Goal: Task Accomplishment & Management: Complete application form

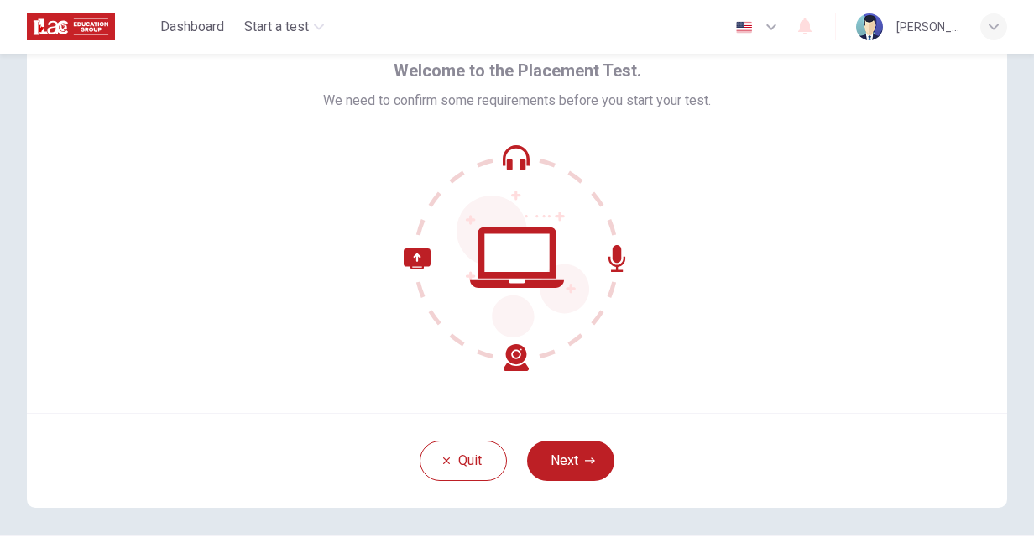
scroll to position [92, 0]
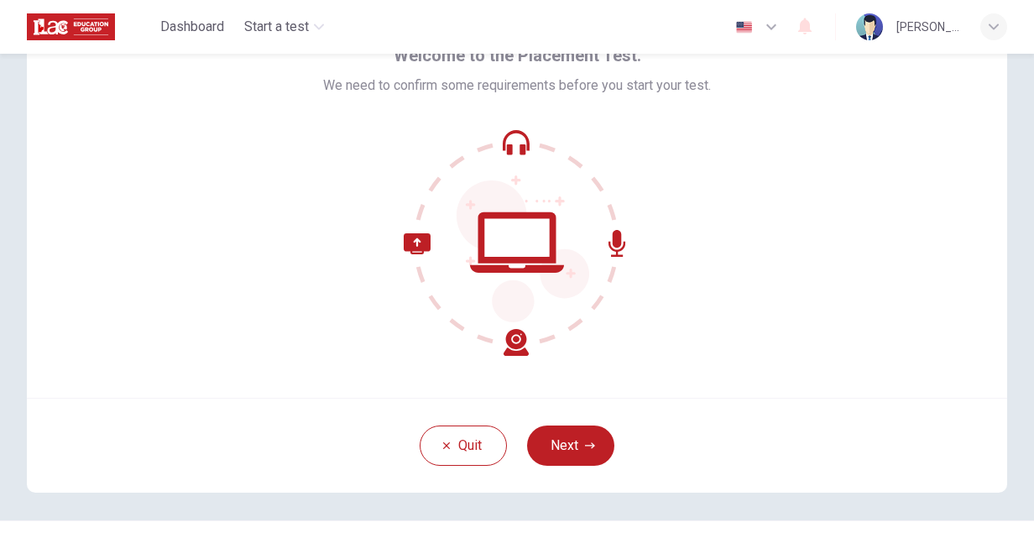
click at [744, 33] on img "button" at bounding box center [744, 27] width 21 height 13
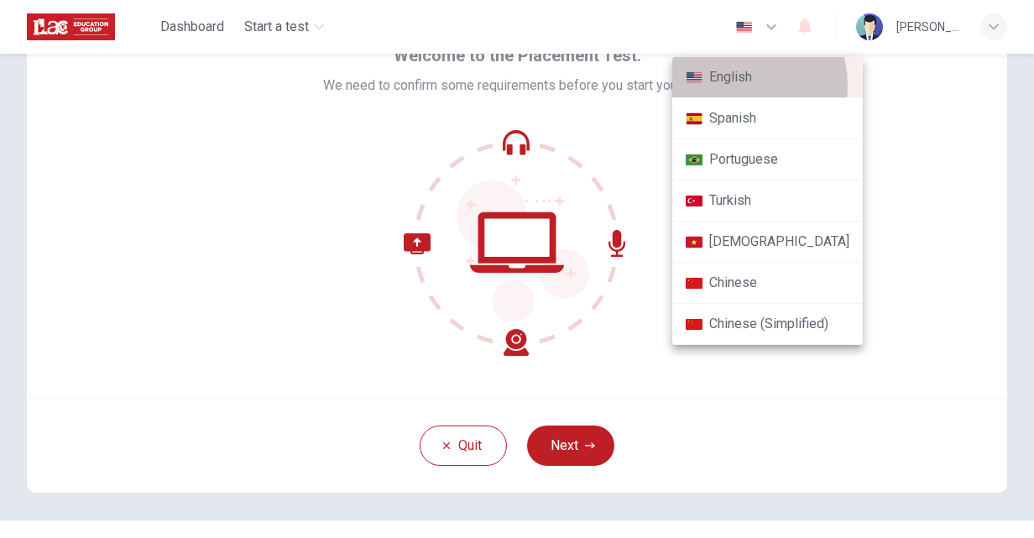
click at [736, 86] on li "English" at bounding box center [768, 77] width 191 height 41
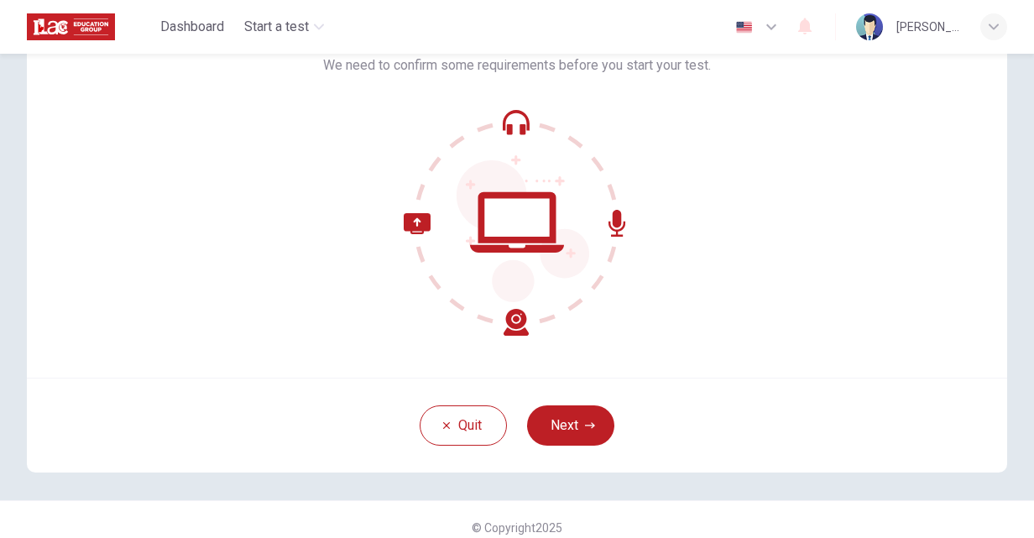
scroll to position [113, 0]
click at [559, 425] on button "Next" at bounding box center [570, 425] width 87 height 40
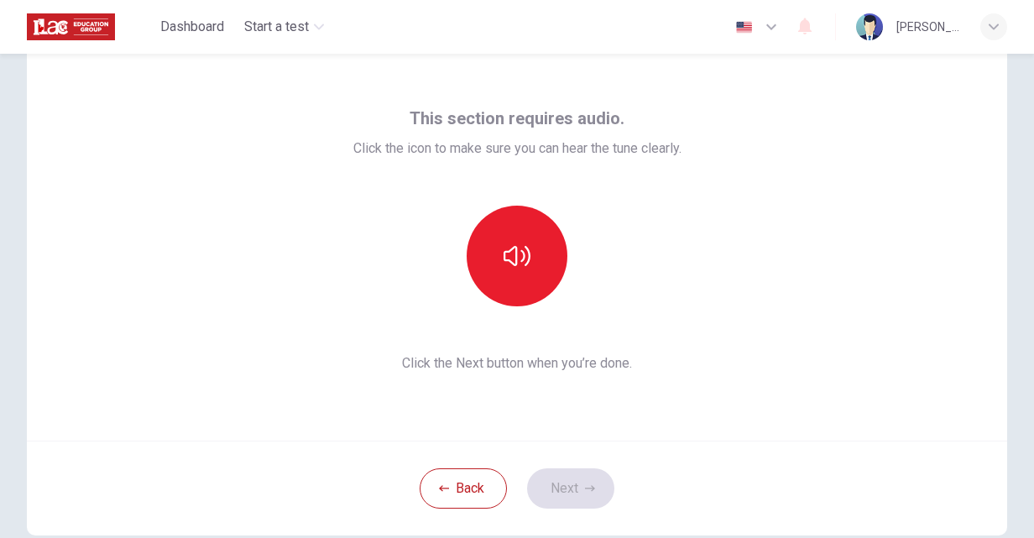
scroll to position [24, 0]
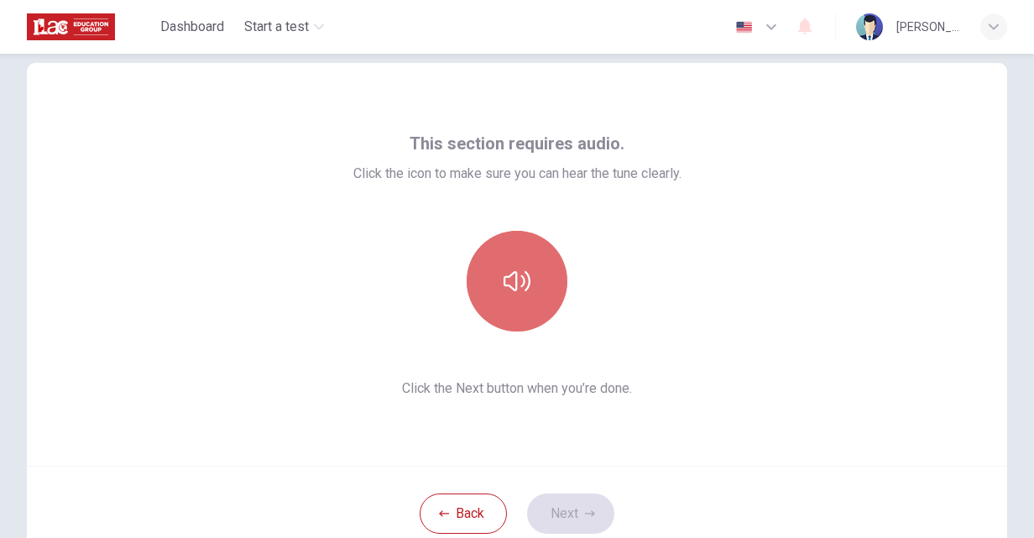
click at [529, 287] on button "button" at bounding box center [517, 281] width 101 height 101
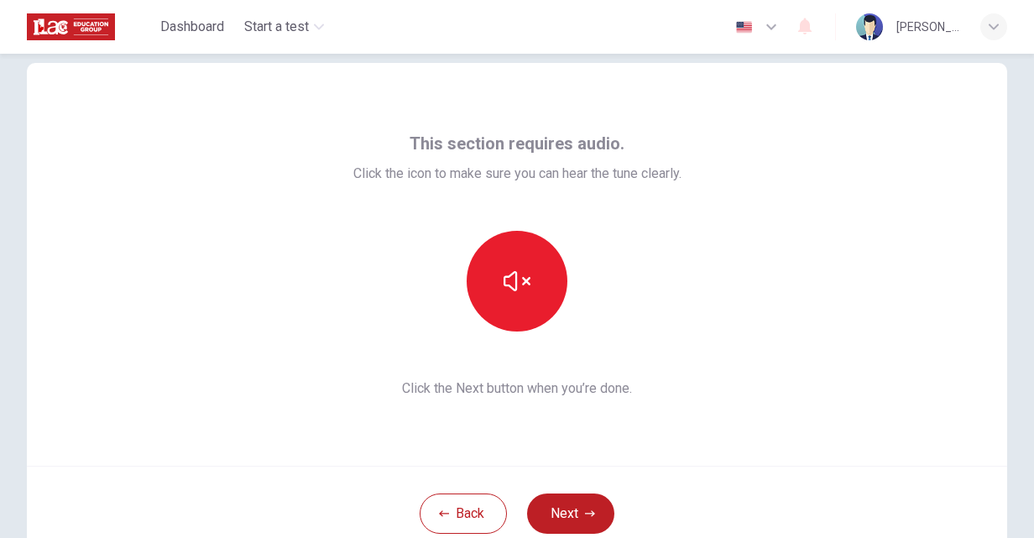
click at [726, 373] on div "This section requires audio. Click the icon to make sure you can hear the tune …" at bounding box center [517, 264] width 981 height 403
click at [568, 513] on button "Next" at bounding box center [570, 514] width 87 height 40
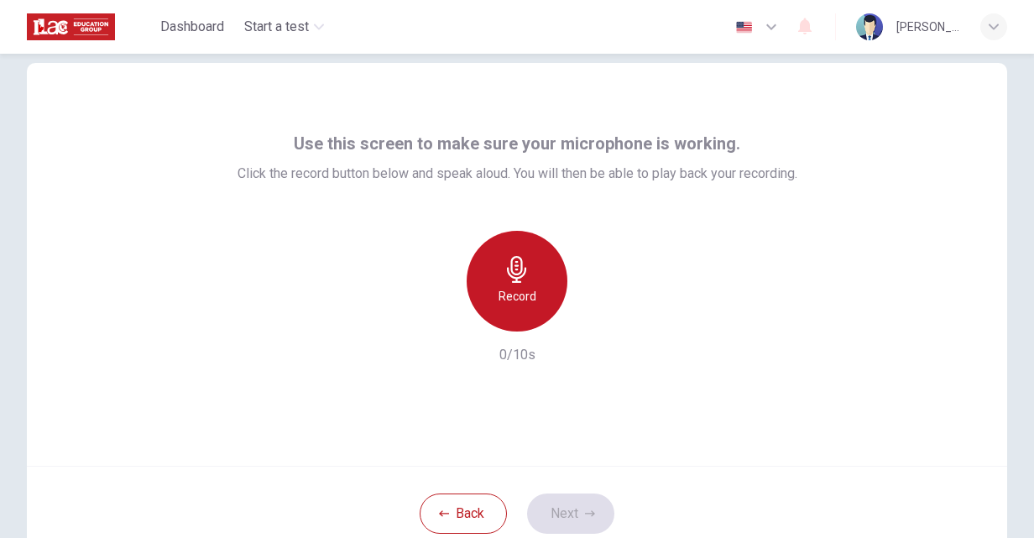
click at [507, 291] on h6 "Record" at bounding box center [518, 296] width 38 height 20
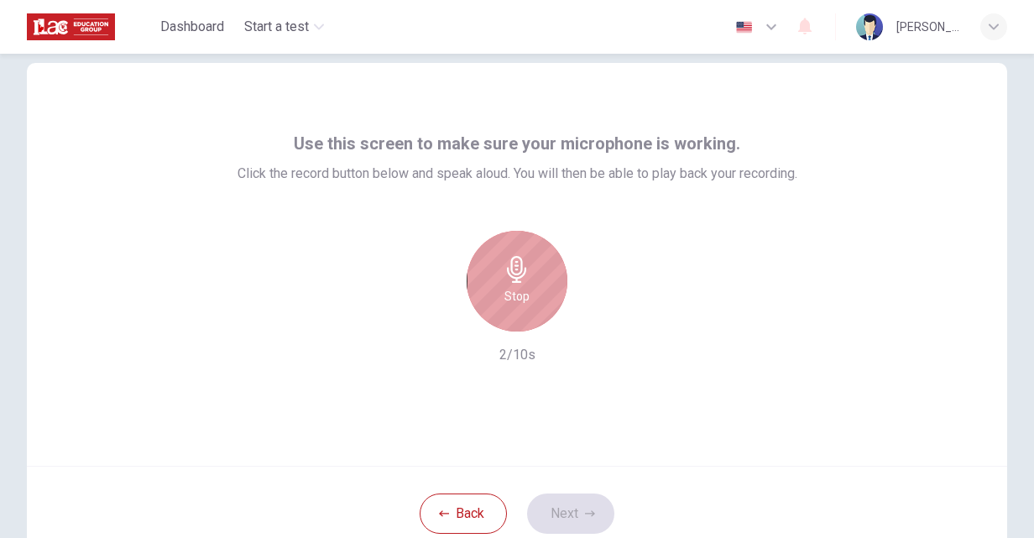
click at [507, 291] on h6 "Stop" at bounding box center [517, 296] width 25 height 20
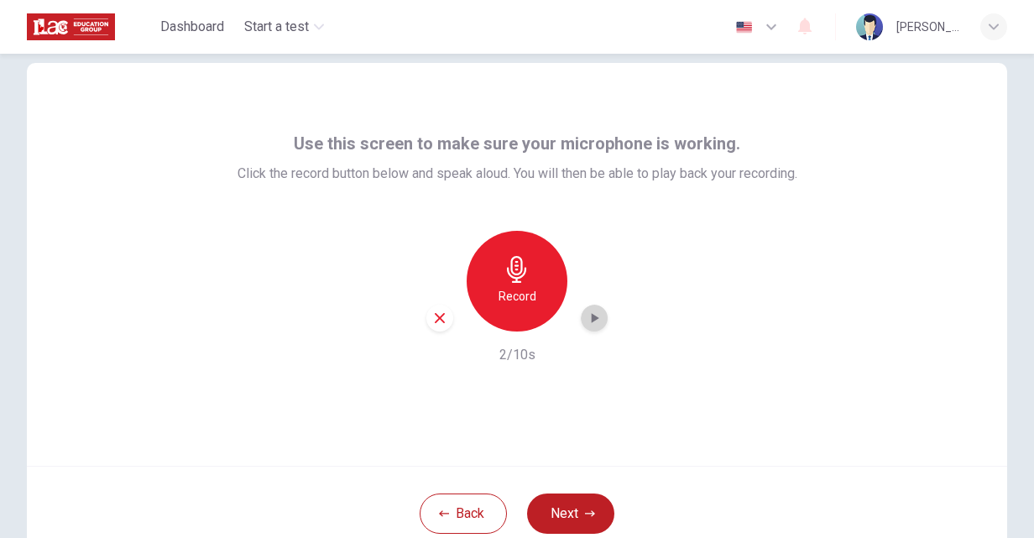
click at [590, 314] on icon "button" at bounding box center [594, 318] width 17 height 17
click at [443, 312] on div "button" at bounding box center [440, 318] width 27 height 27
click at [567, 503] on button "Next" at bounding box center [570, 514] width 87 height 40
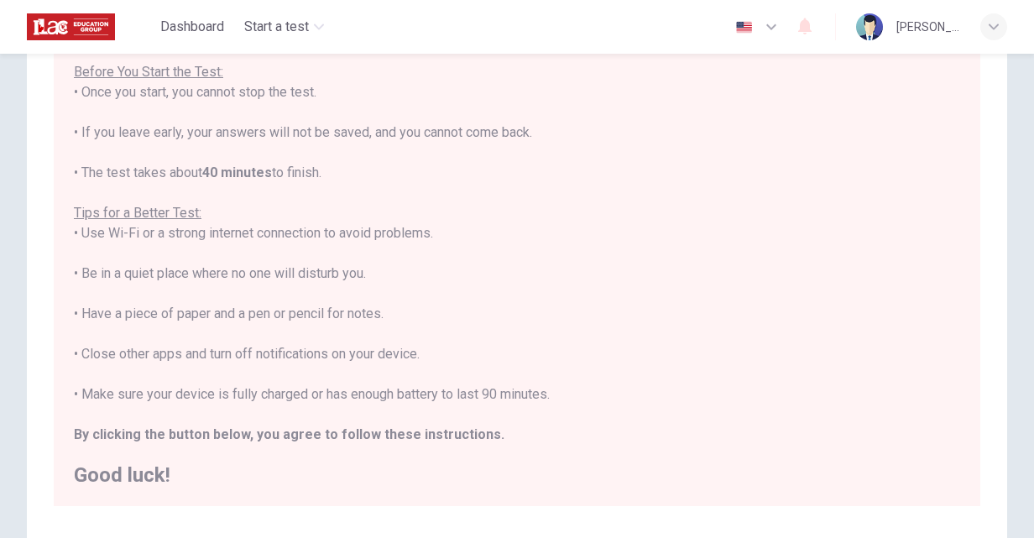
scroll to position [342, 0]
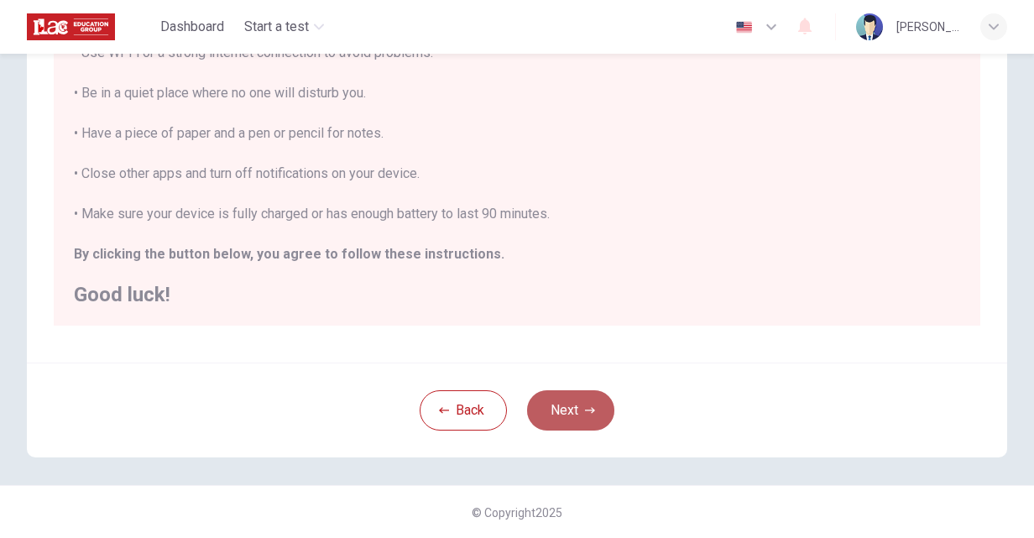
click at [583, 396] on button "Next" at bounding box center [570, 410] width 87 height 40
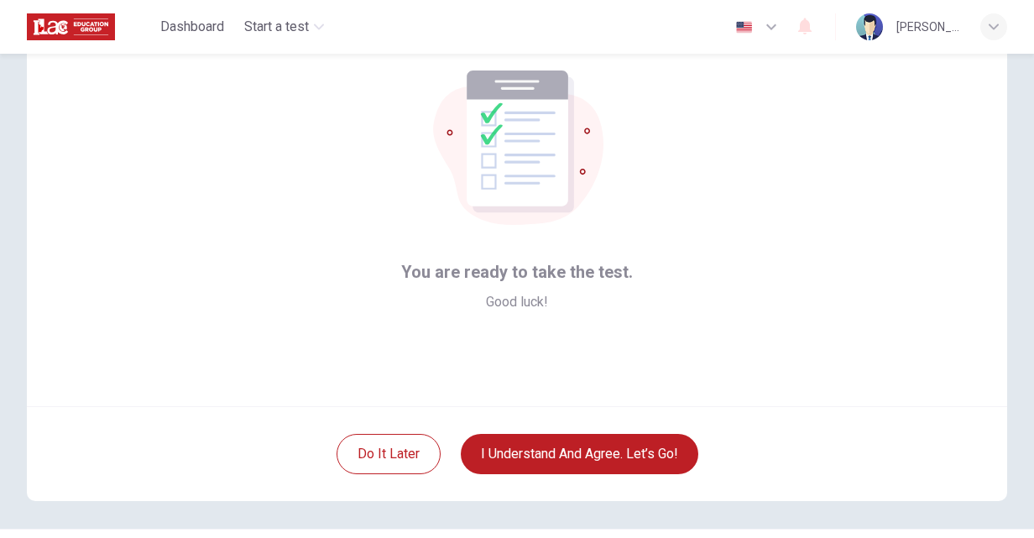
scroll to position [82, 0]
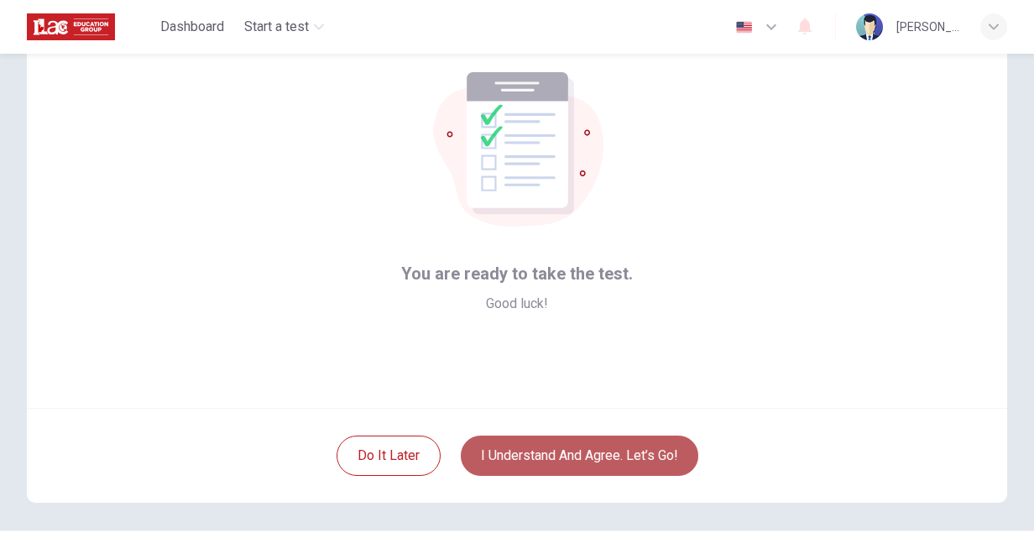
click at [591, 439] on button "I understand and agree. Let’s go!" at bounding box center [580, 456] width 238 height 40
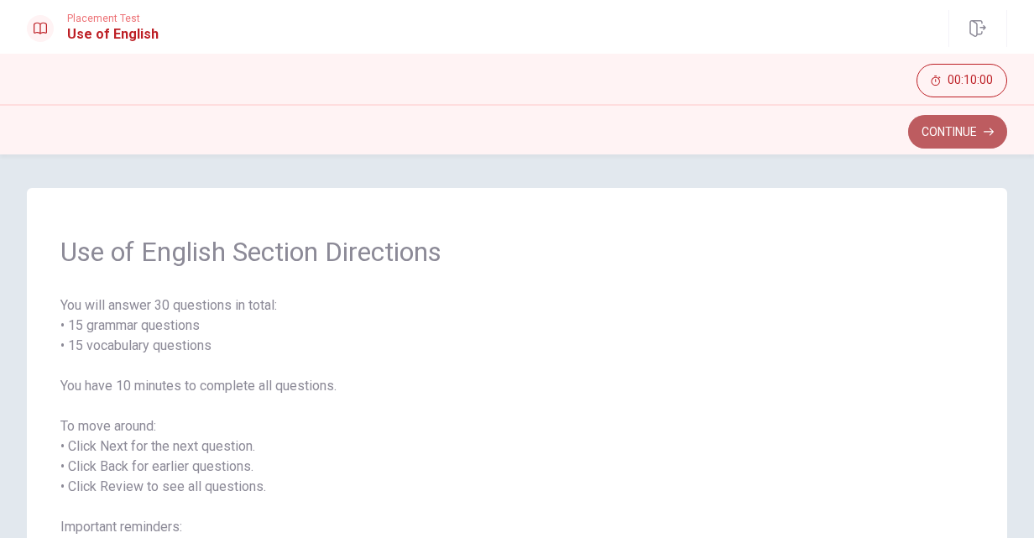
click at [949, 134] on button "Continue" at bounding box center [958, 132] width 99 height 34
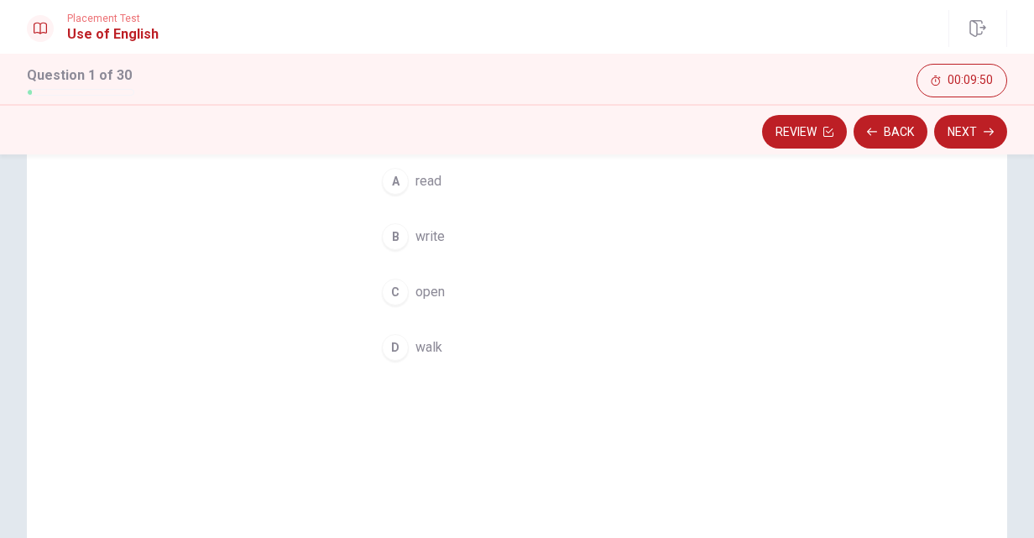
scroll to position [205, 0]
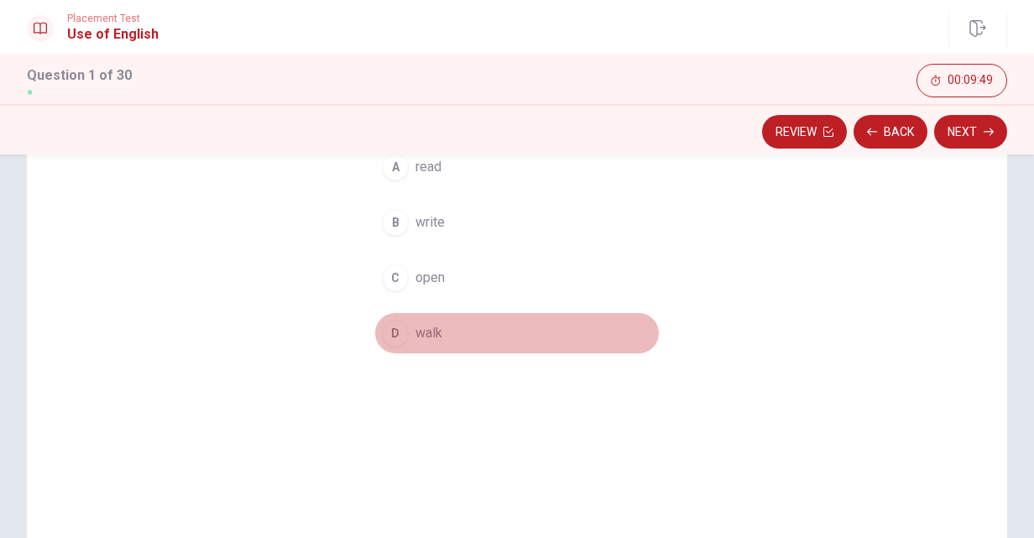
click at [400, 333] on div "D" at bounding box center [395, 333] width 27 height 27
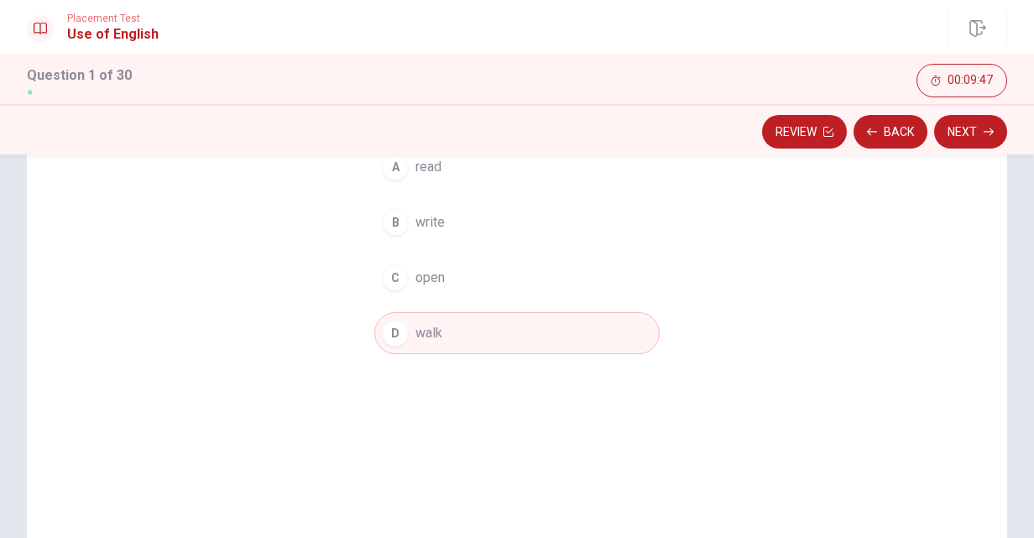
scroll to position [280, 0]
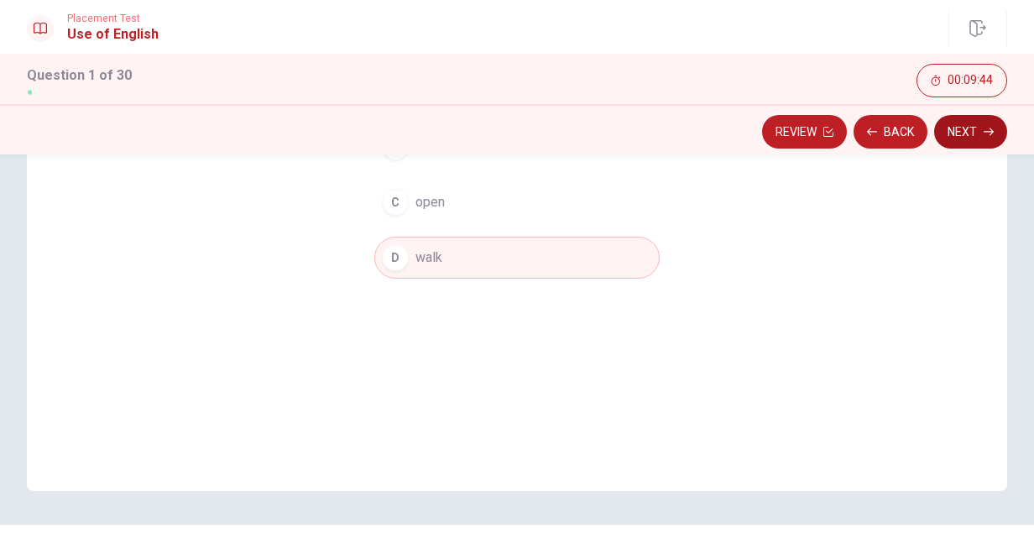
click at [961, 129] on button "Next" at bounding box center [971, 132] width 73 height 34
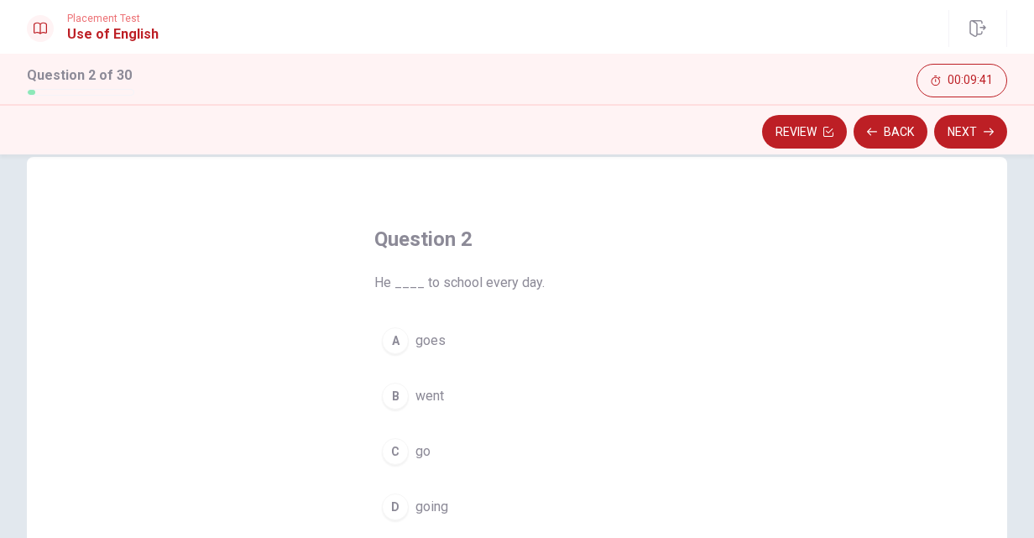
scroll to position [55, 0]
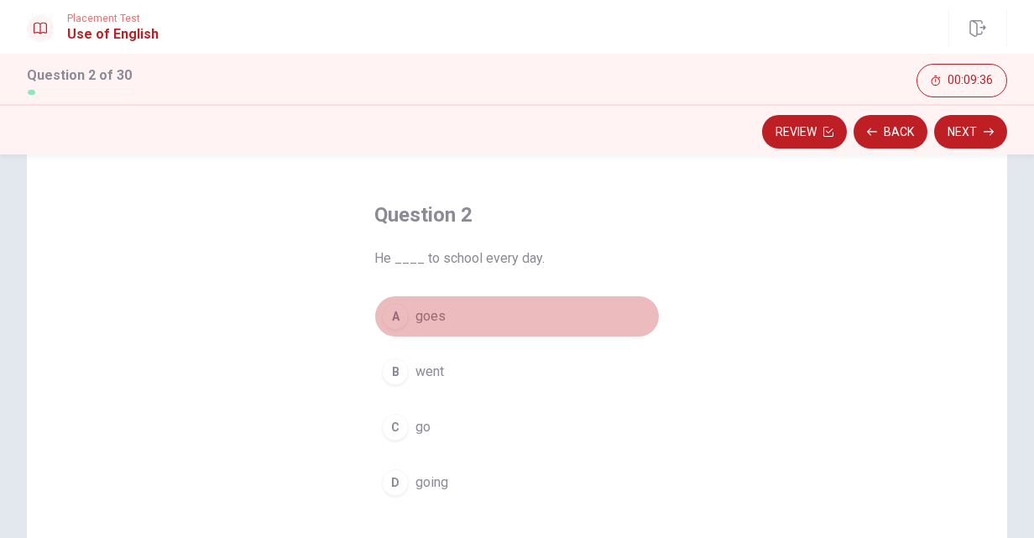
click at [395, 321] on div "A" at bounding box center [395, 316] width 27 height 27
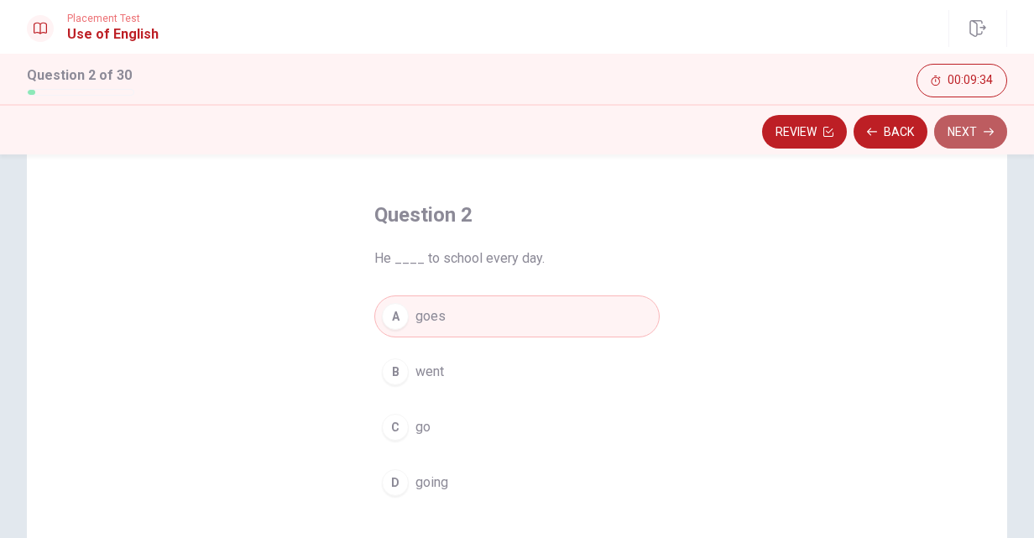
click at [967, 135] on button "Next" at bounding box center [971, 132] width 73 height 34
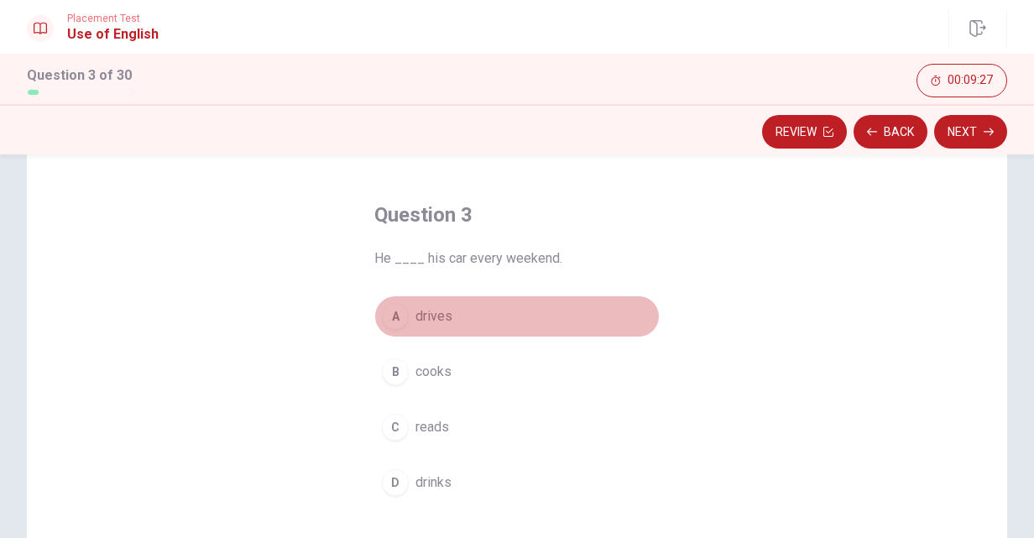
click at [394, 322] on div "A" at bounding box center [395, 316] width 27 height 27
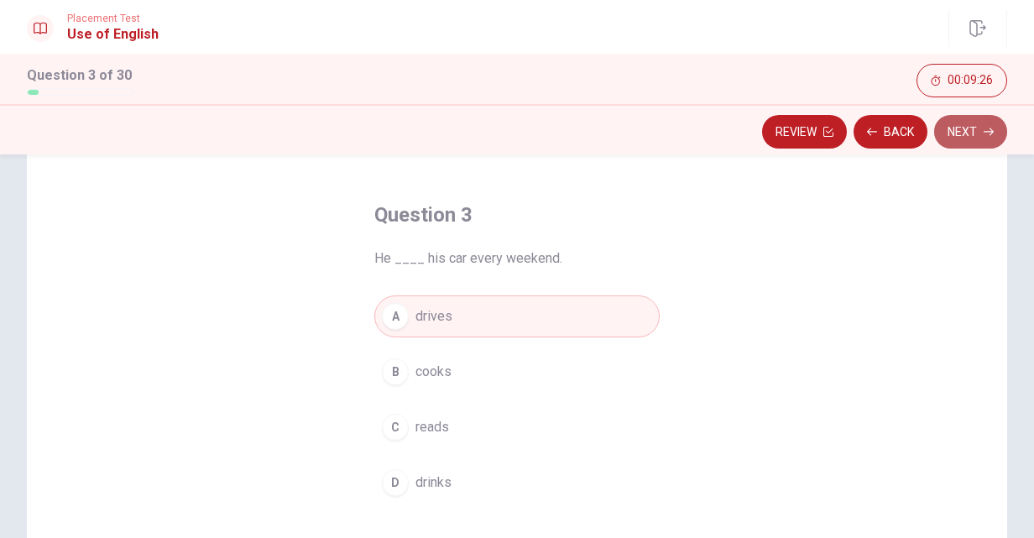
click at [957, 130] on button "Next" at bounding box center [971, 132] width 73 height 34
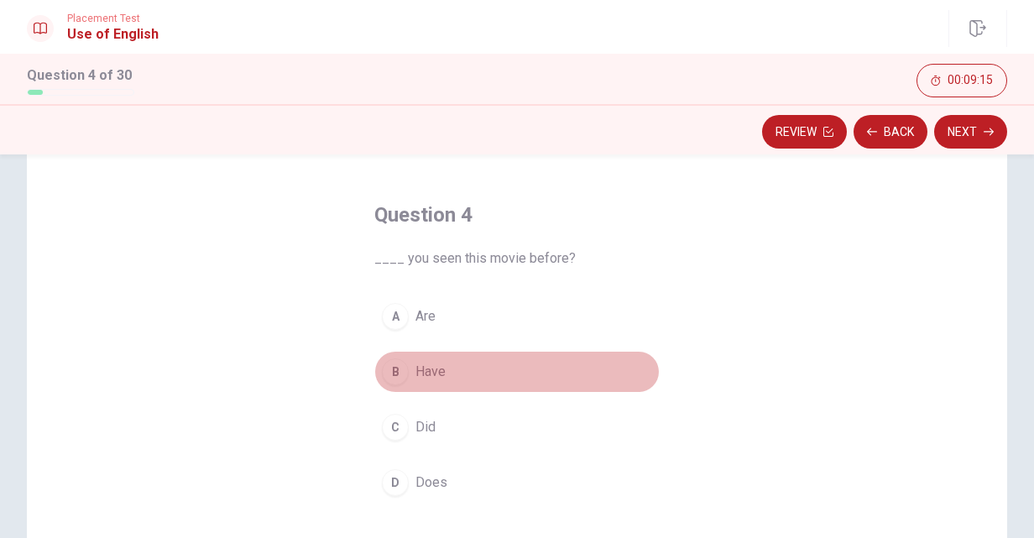
click at [398, 370] on div "B" at bounding box center [395, 372] width 27 height 27
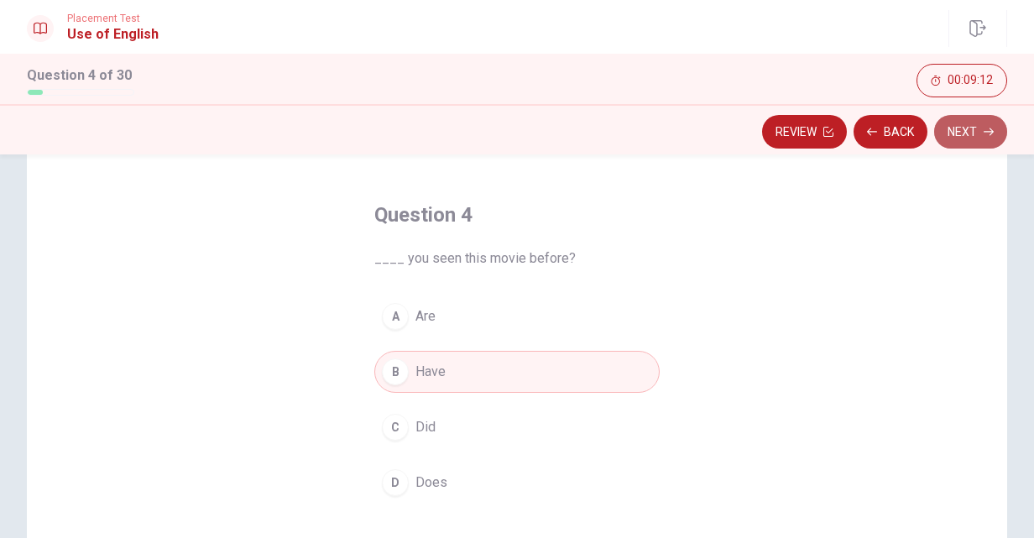
click at [952, 136] on button "Next" at bounding box center [971, 132] width 73 height 34
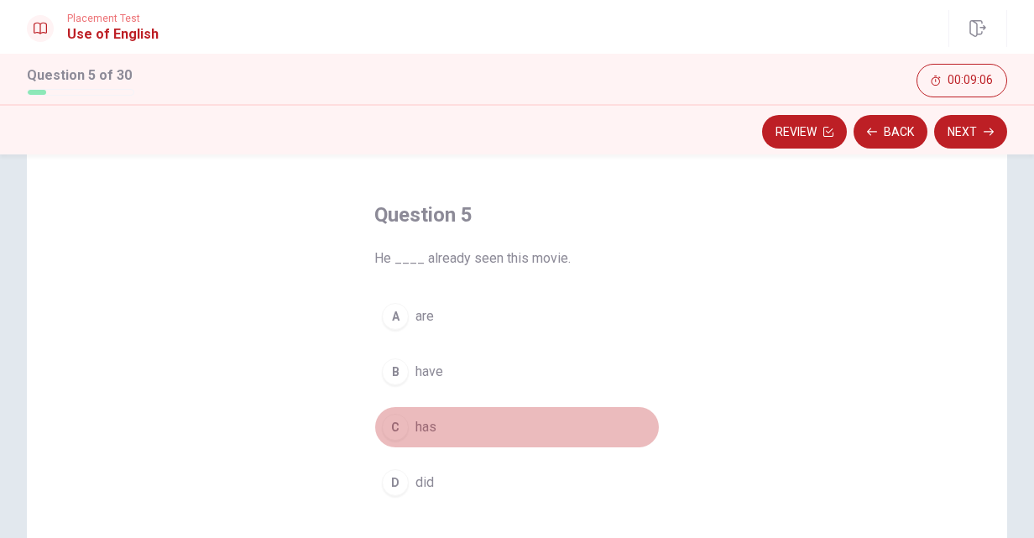
click at [399, 427] on div "C" at bounding box center [395, 427] width 27 height 27
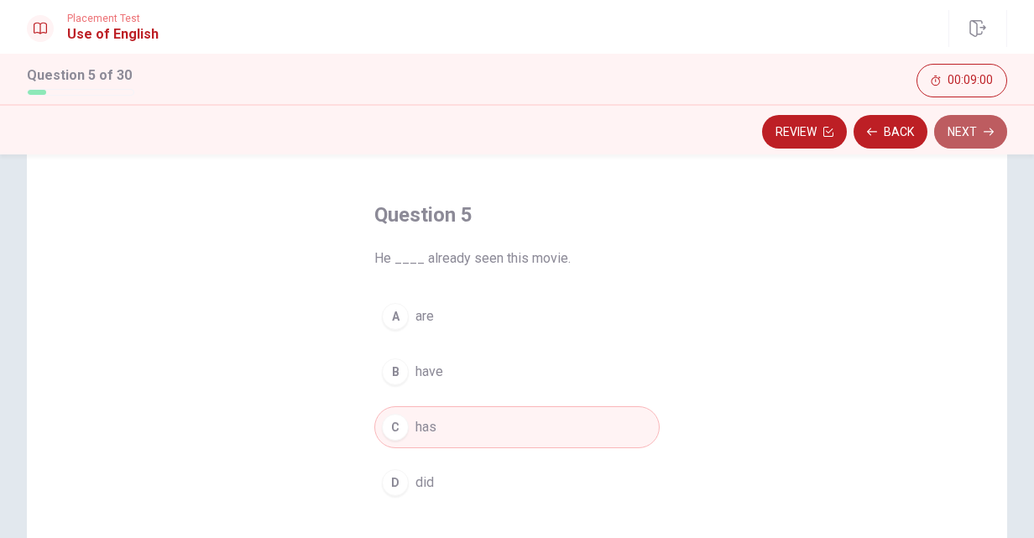
click at [959, 126] on button "Next" at bounding box center [971, 132] width 73 height 34
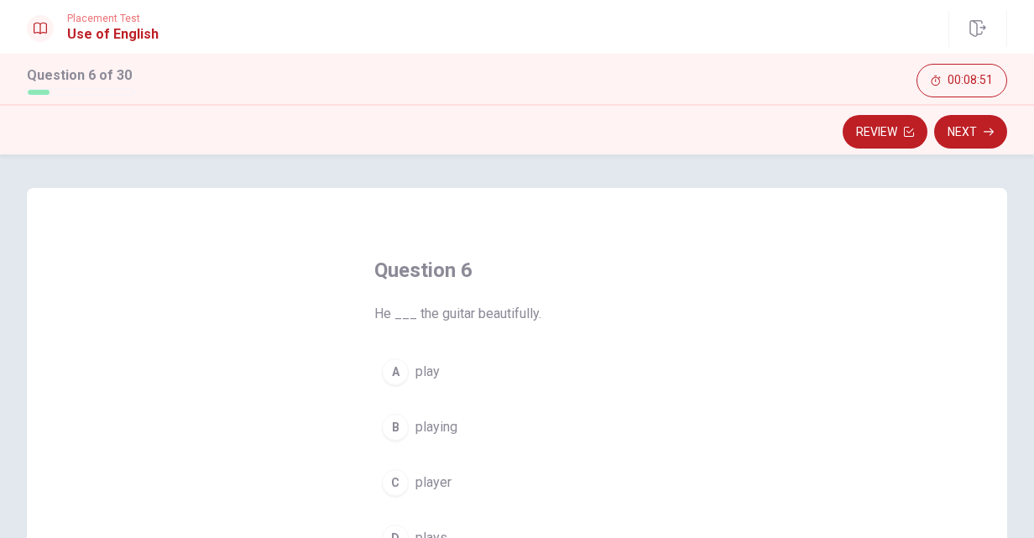
scroll to position [31, 0]
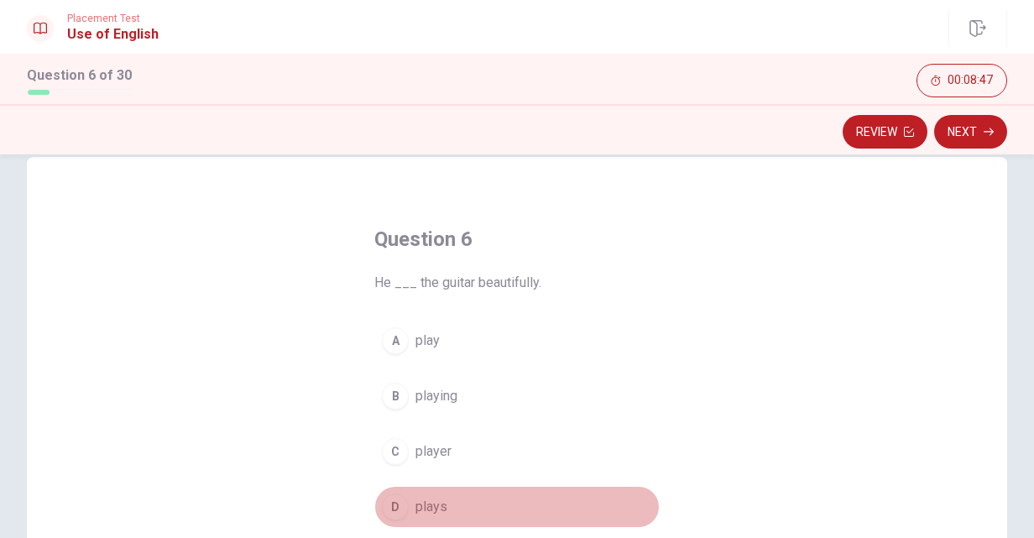
click at [385, 502] on div "D" at bounding box center [395, 507] width 27 height 27
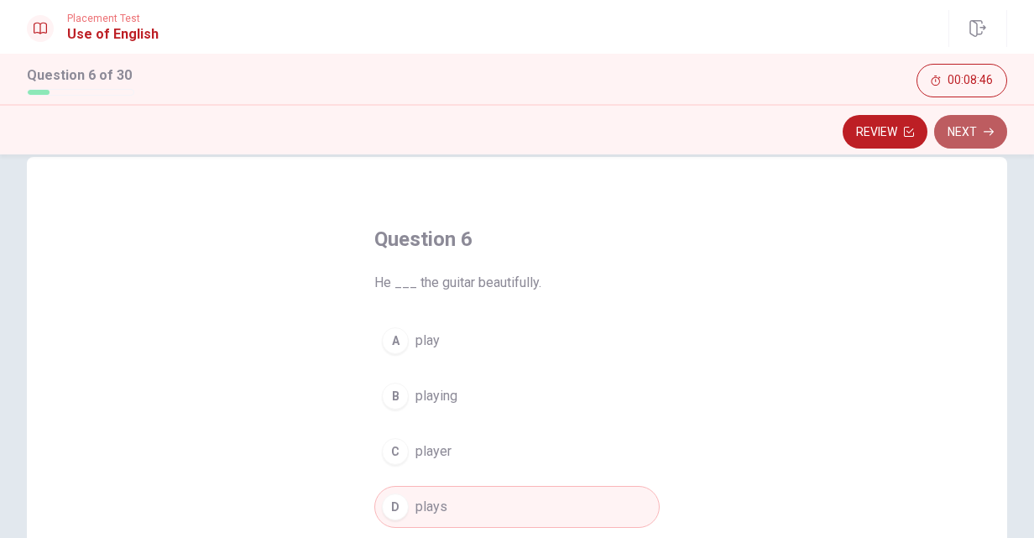
click at [965, 131] on button "Next" at bounding box center [971, 132] width 73 height 34
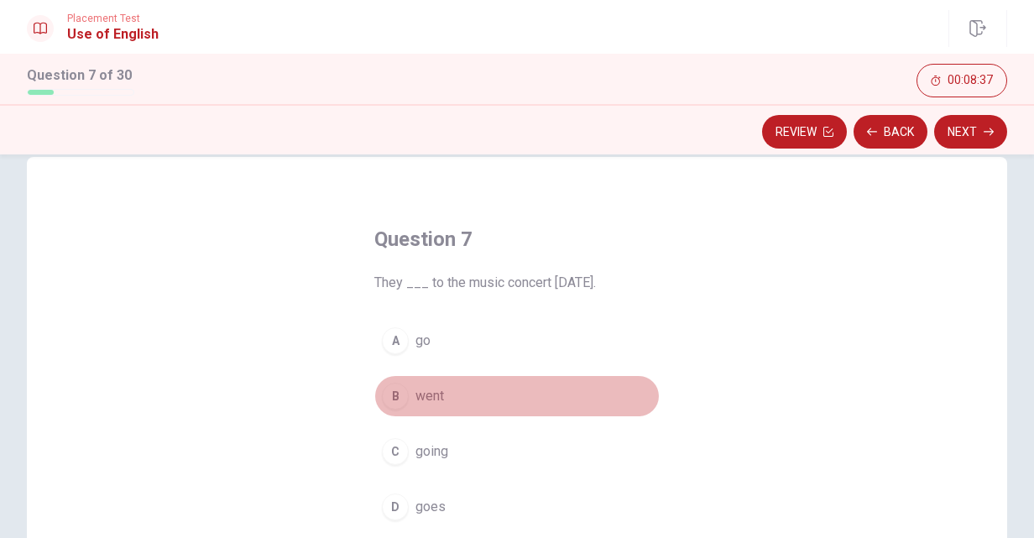
click at [398, 393] on div "B" at bounding box center [395, 396] width 27 height 27
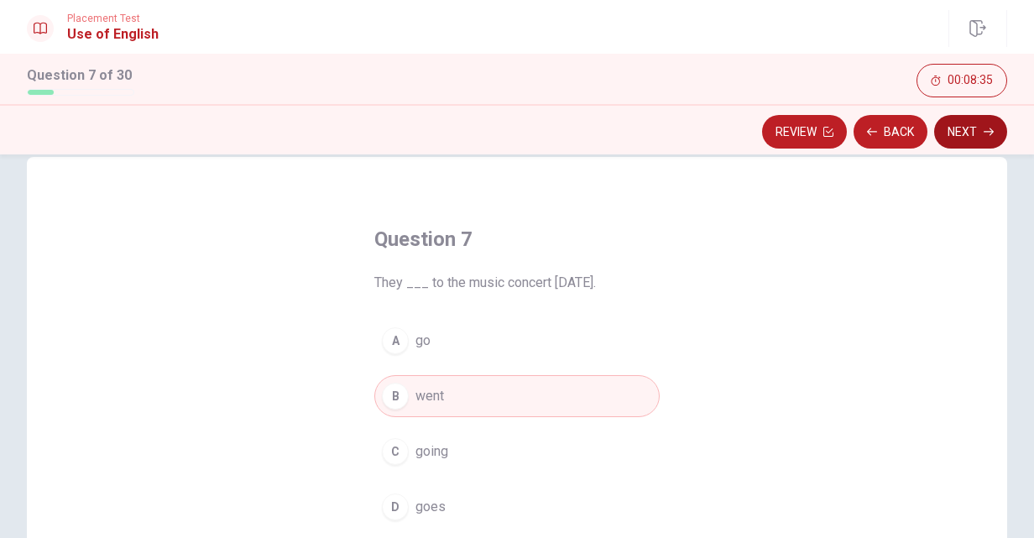
click at [971, 139] on button "Next" at bounding box center [971, 132] width 73 height 34
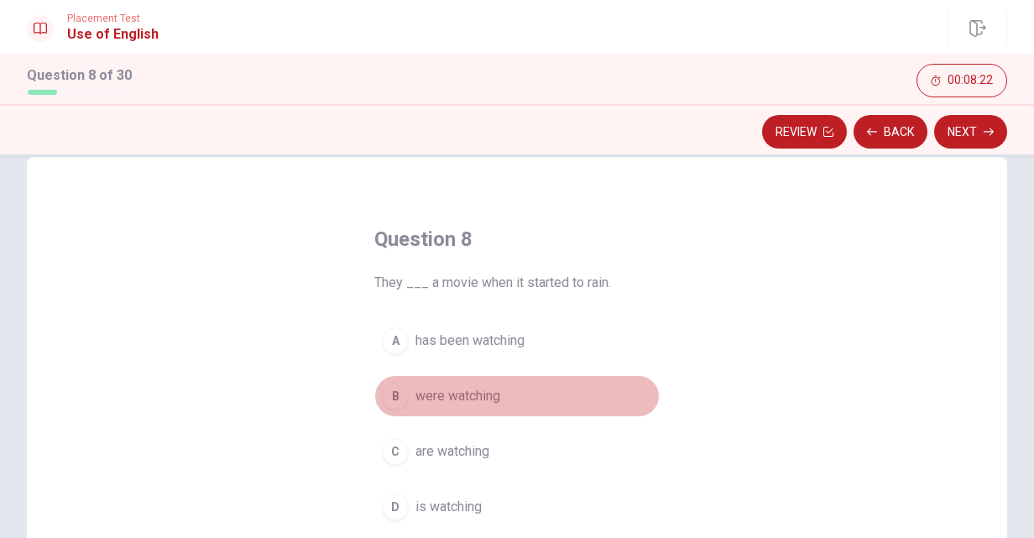
click at [390, 391] on div "B" at bounding box center [395, 396] width 27 height 27
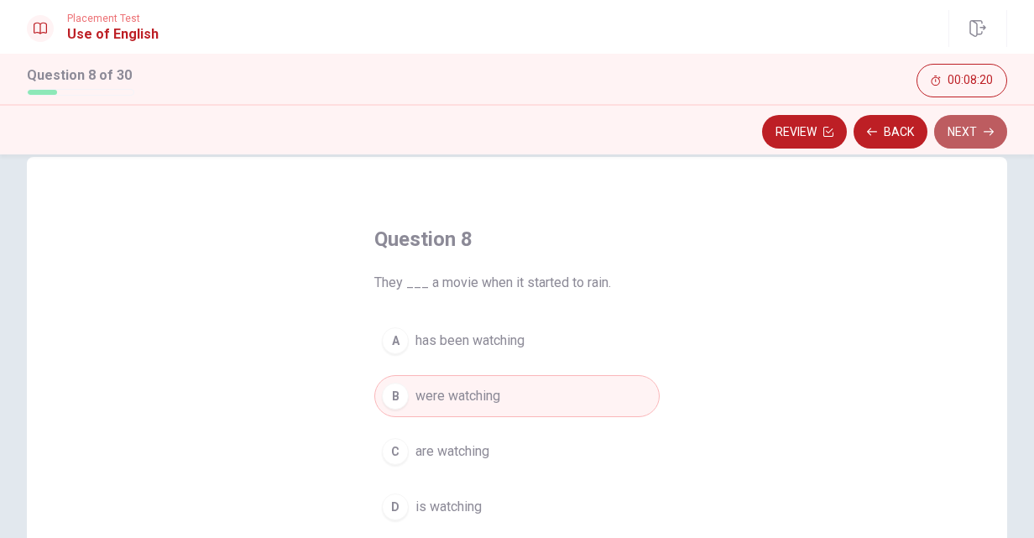
click at [979, 143] on button "Next" at bounding box center [971, 132] width 73 height 34
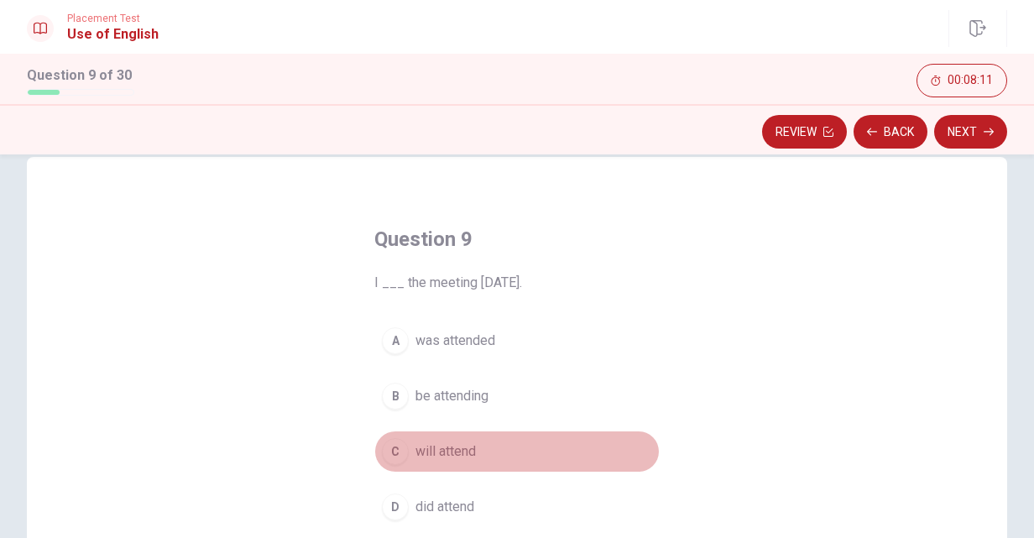
click at [397, 445] on div "C" at bounding box center [395, 451] width 27 height 27
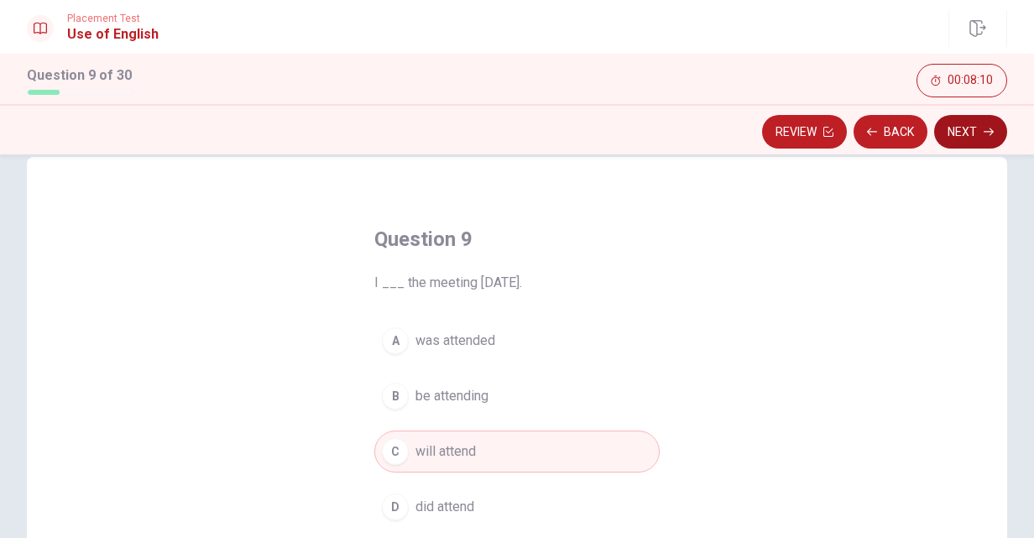
click at [955, 130] on button "Next" at bounding box center [971, 132] width 73 height 34
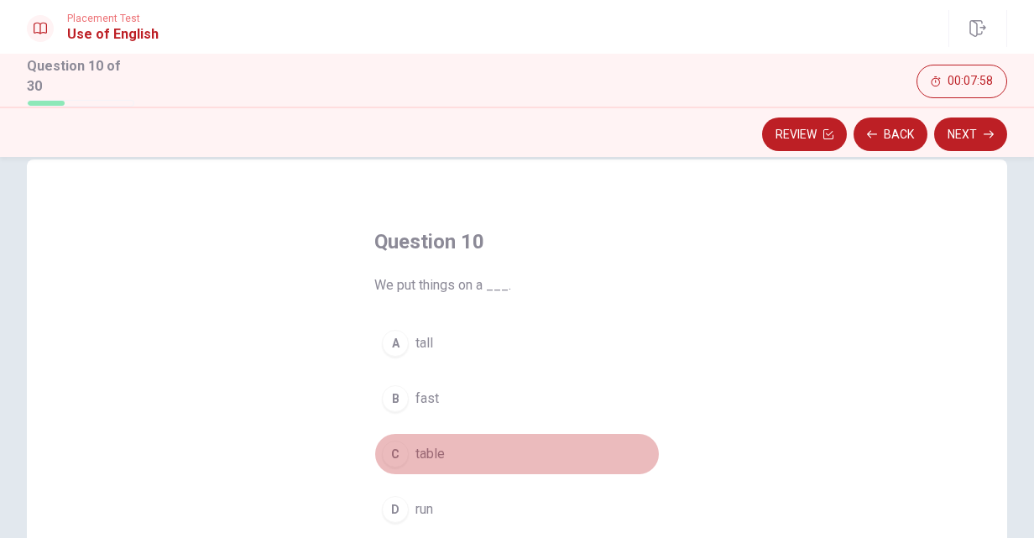
click at [395, 453] on div "C" at bounding box center [395, 454] width 27 height 27
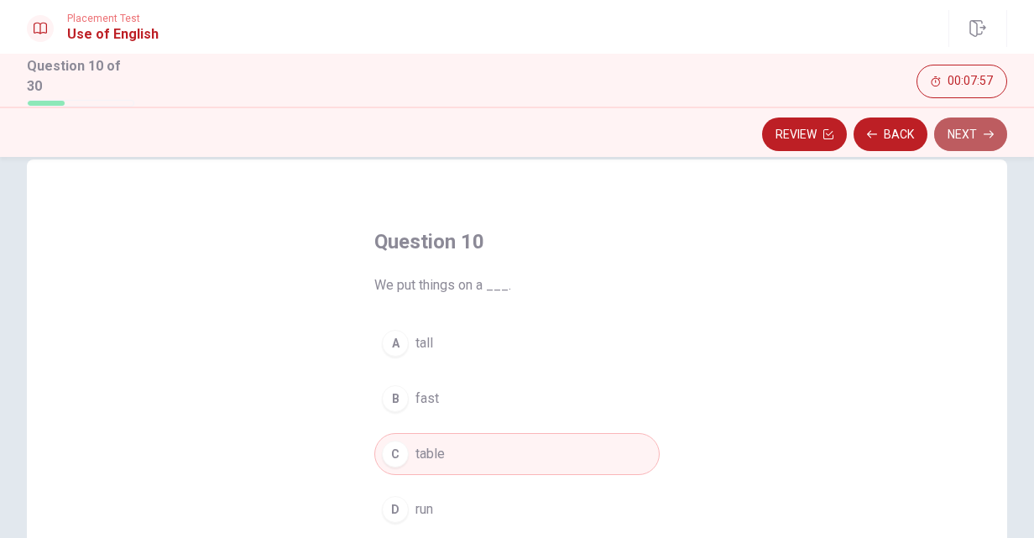
click at [961, 131] on button "Next" at bounding box center [971, 135] width 73 height 34
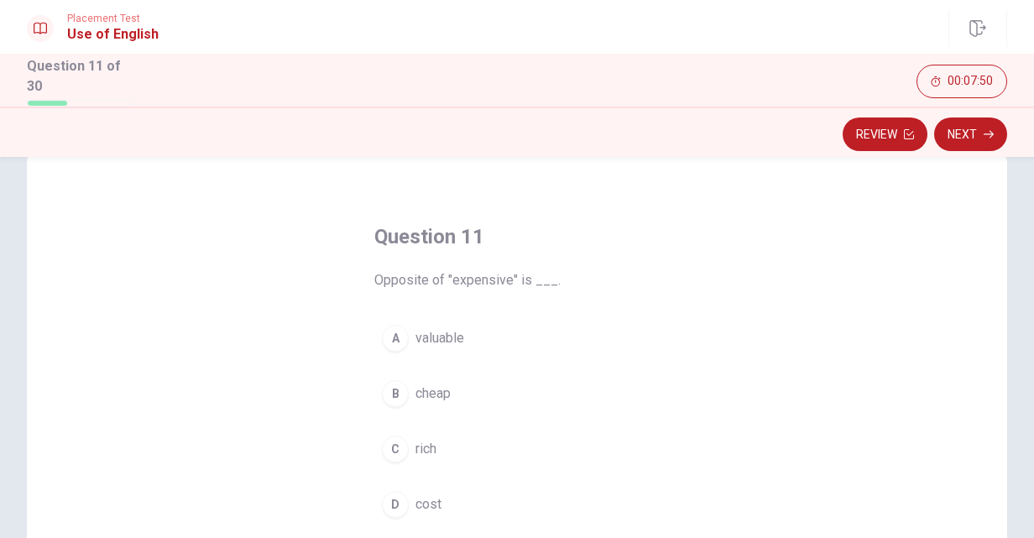
scroll to position [50, 0]
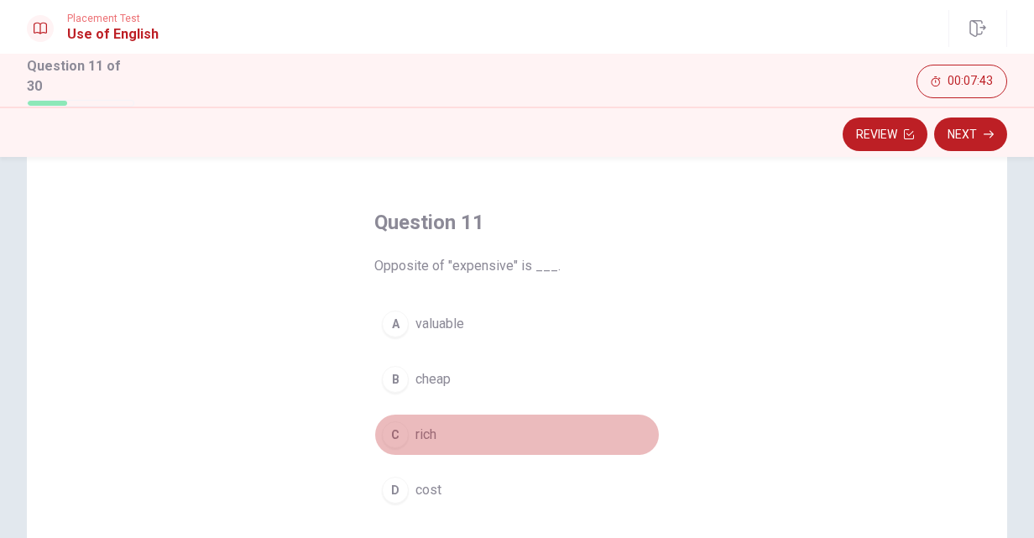
click at [393, 430] on div "C" at bounding box center [395, 435] width 27 height 27
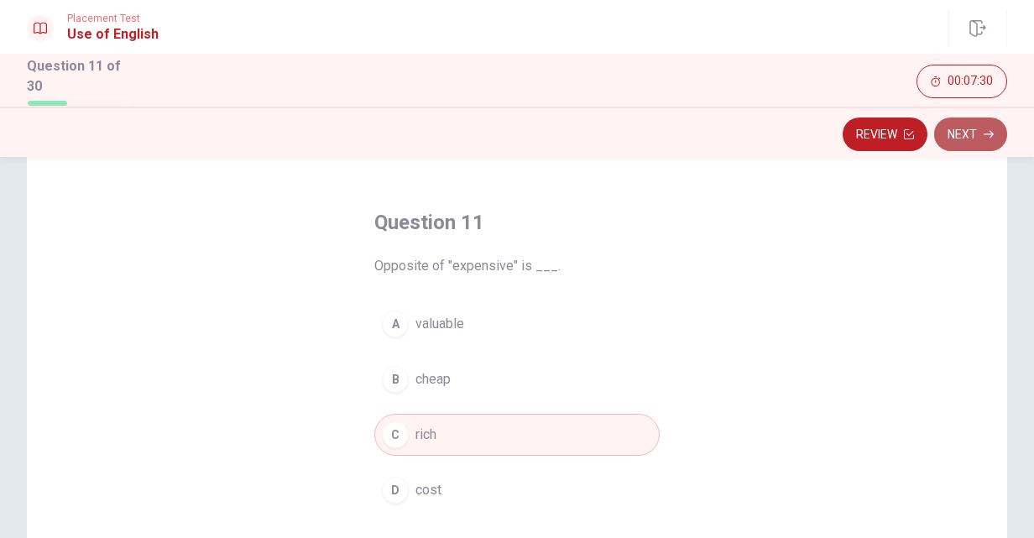
click at [968, 131] on button "Next" at bounding box center [971, 135] width 73 height 34
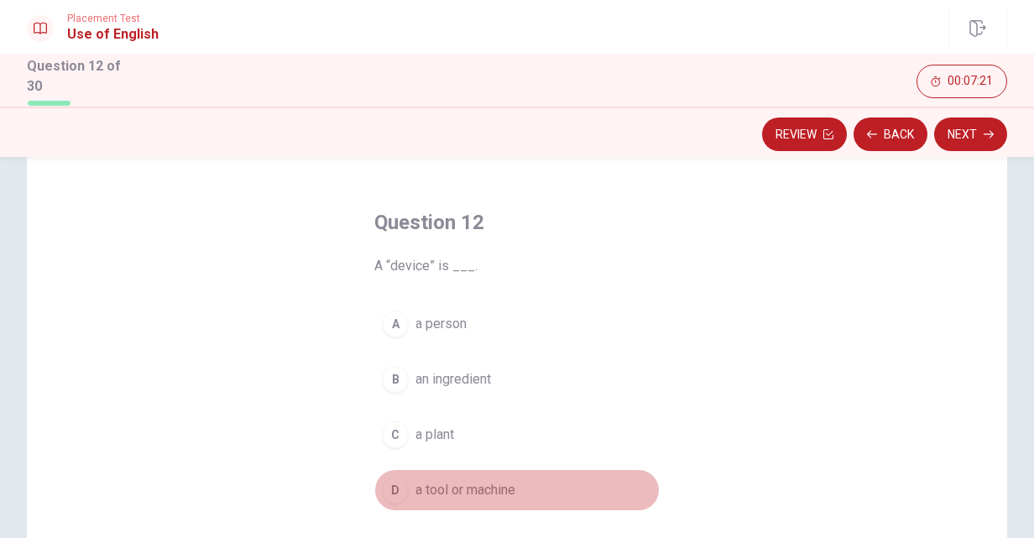
click at [385, 490] on div "D" at bounding box center [395, 490] width 27 height 27
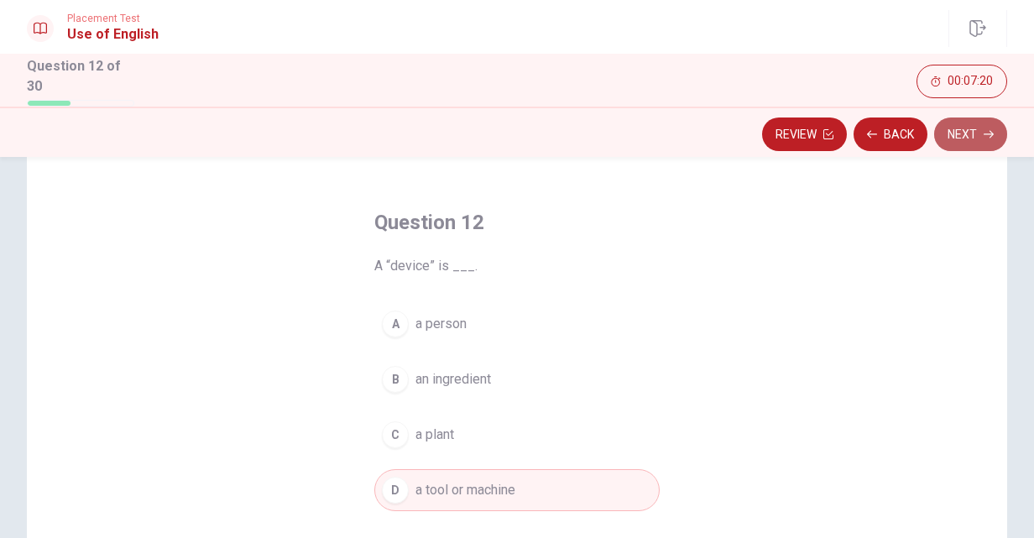
click at [978, 133] on button "Next" at bounding box center [971, 135] width 73 height 34
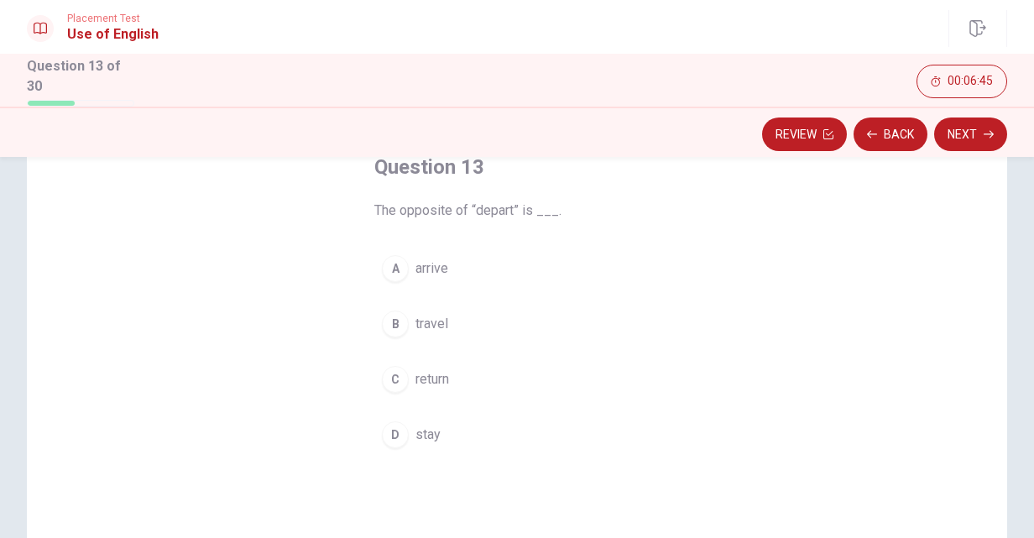
scroll to position [106, 0]
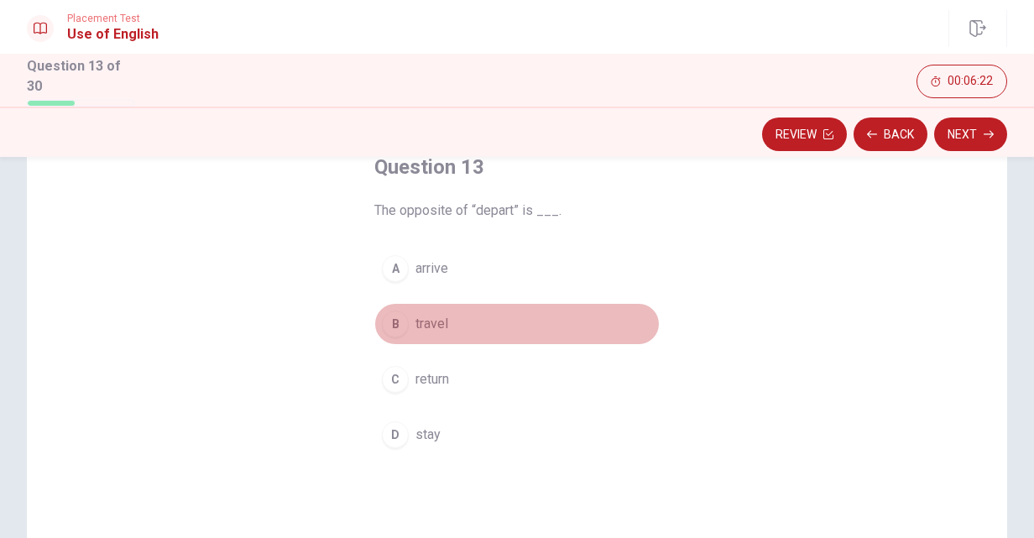
click at [395, 325] on div "B" at bounding box center [395, 324] width 27 height 27
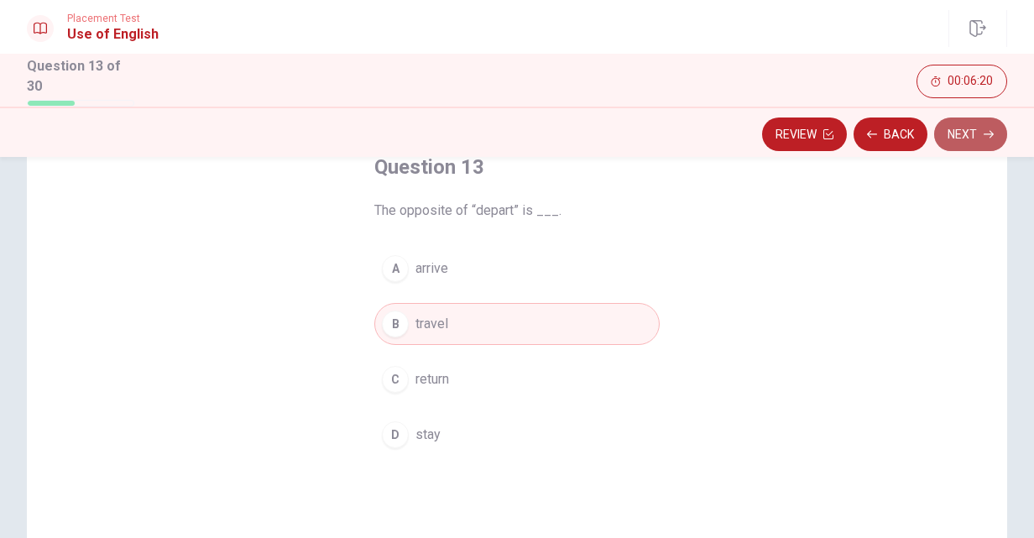
click at [951, 124] on button "Next" at bounding box center [971, 135] width 73 height 34
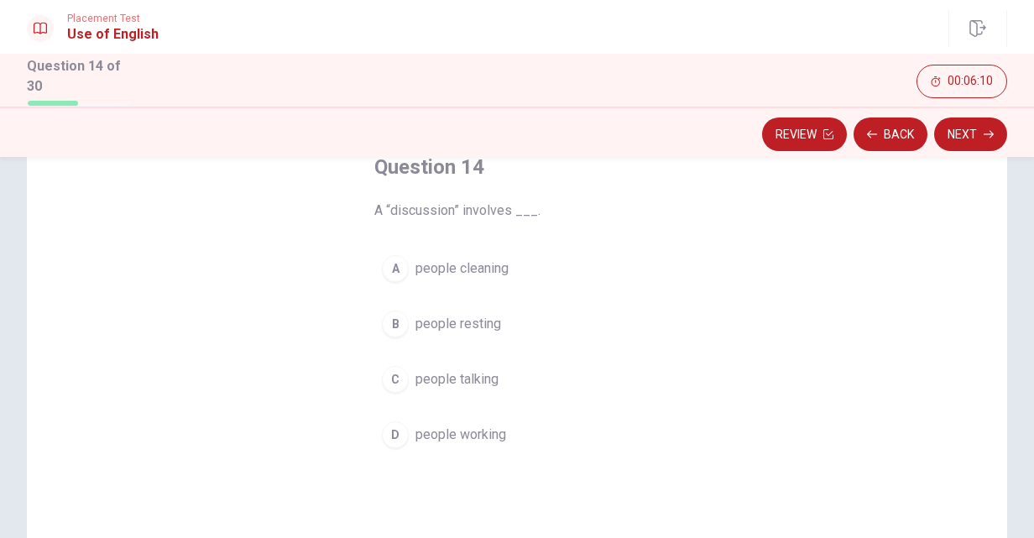
click at [388, 380] on div "C" at bounding box center [395, 379] width 27 height 27
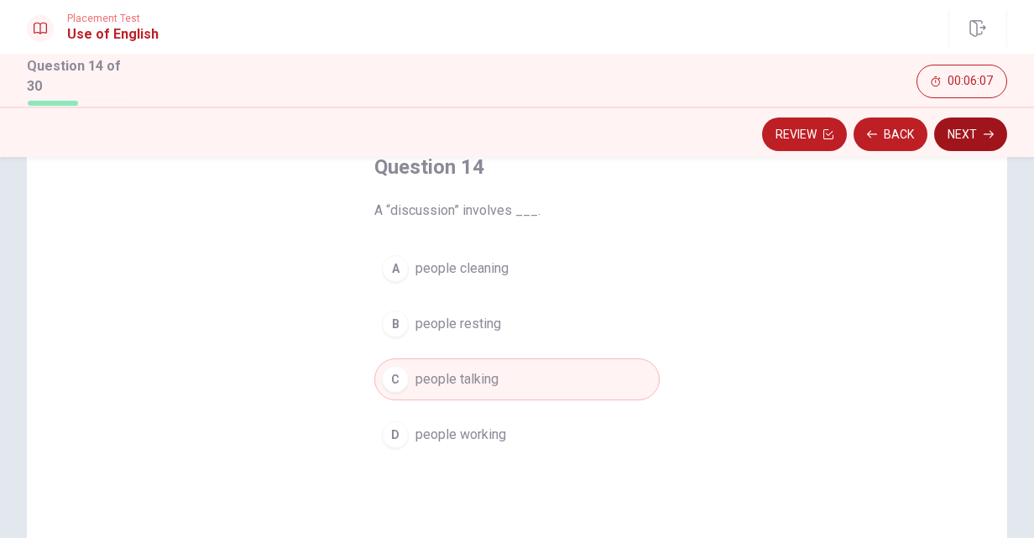
click at [962, 133] on button "Next" at bounding box center [971, 135] width 73 height 34
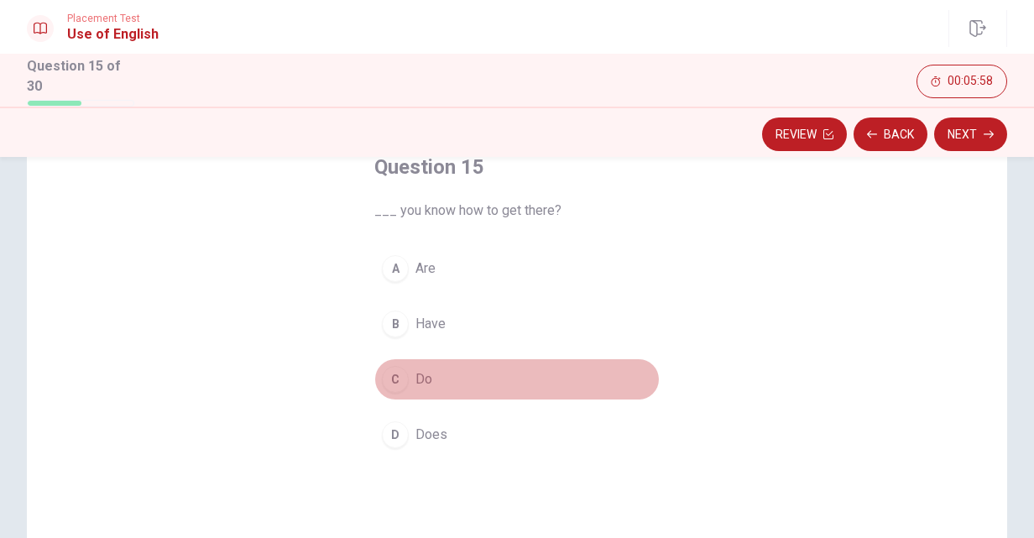
click at [385, 378] on div "C" at bounding box center [395, 379] width 27 height 27
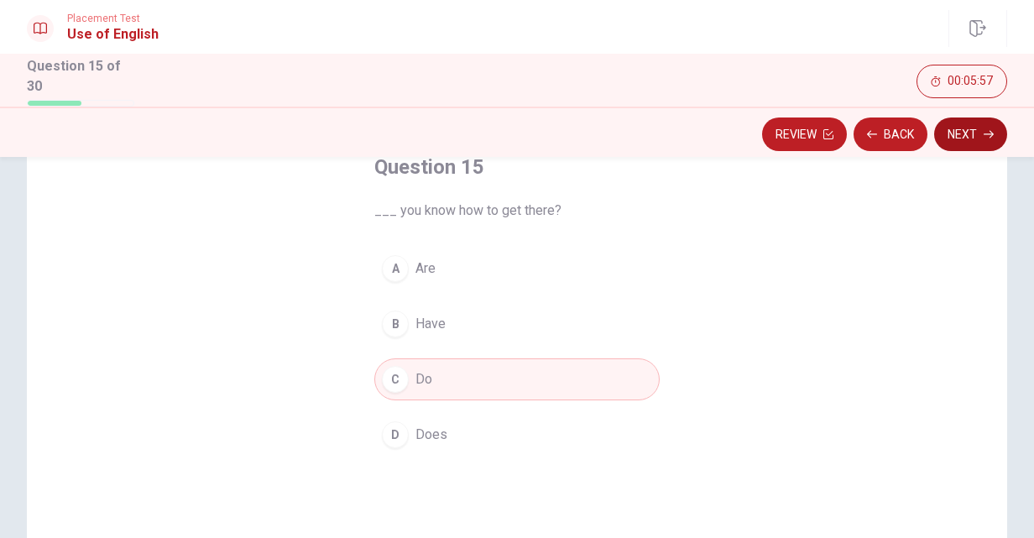
click at [965, 139] on button "Next" at bounding box center [971, 135] width 73 height 34
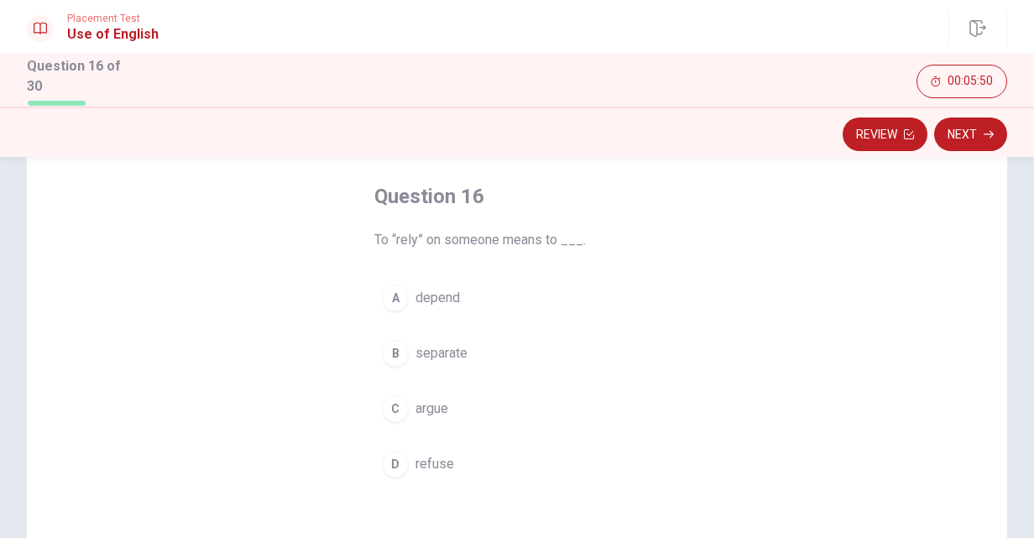
scroll to position [77, 0]
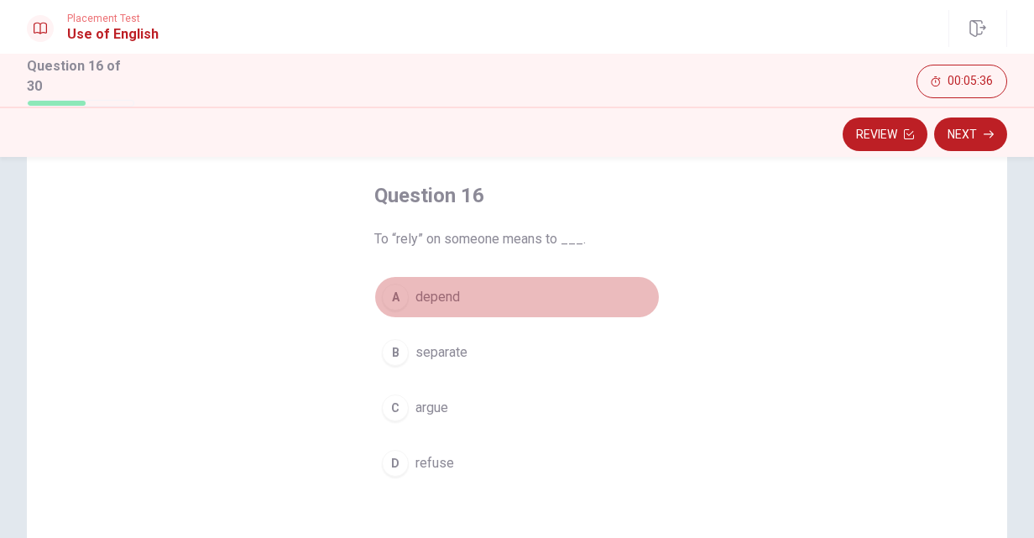
click at [406, 296] on button "A depend" at bounding box center [516, 297] width 285 height 42
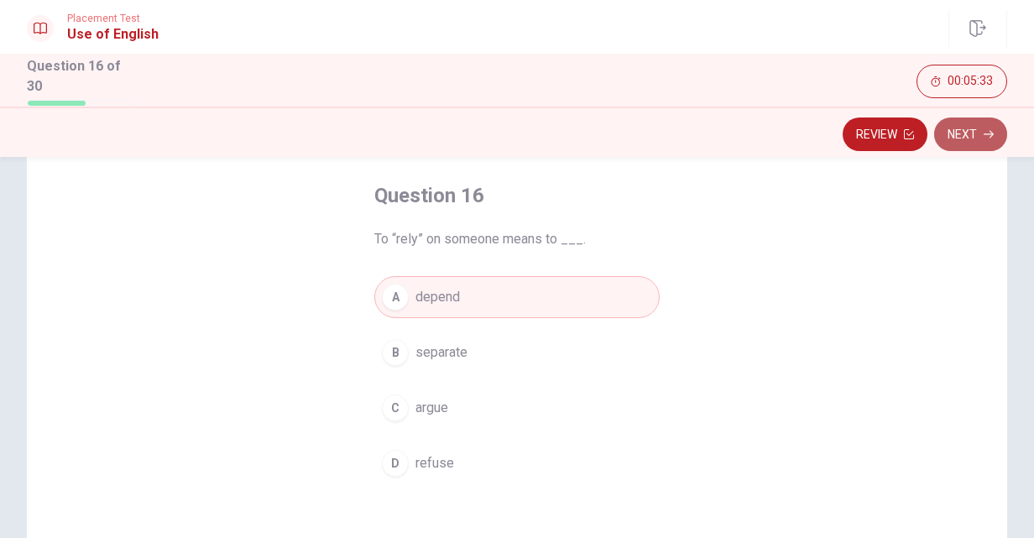
click at [974, 121] on button "Next" at bounding box center [971, 135] width 73 height 34
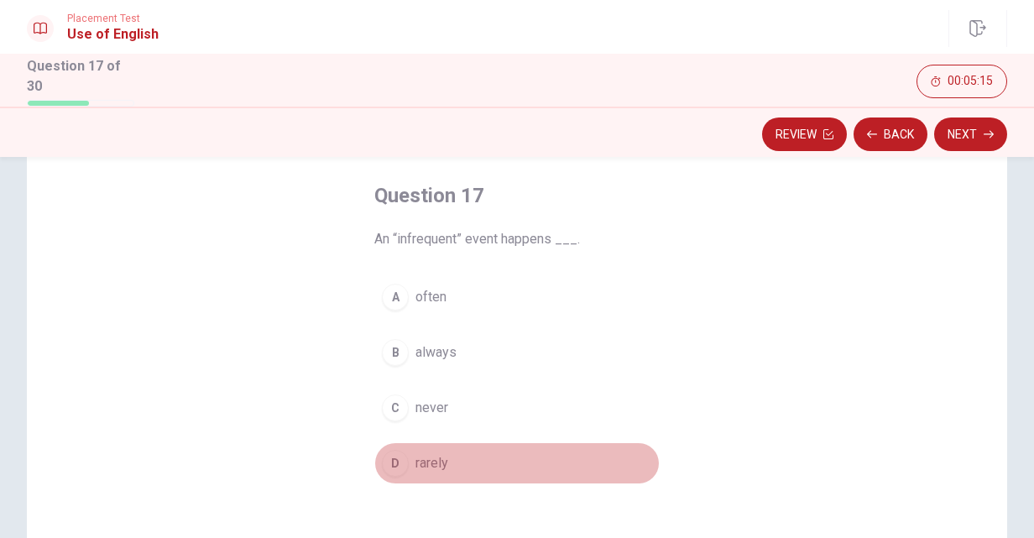
click at [393, 453] on div "D" at bounding box center [395, 463] width 27 height 27
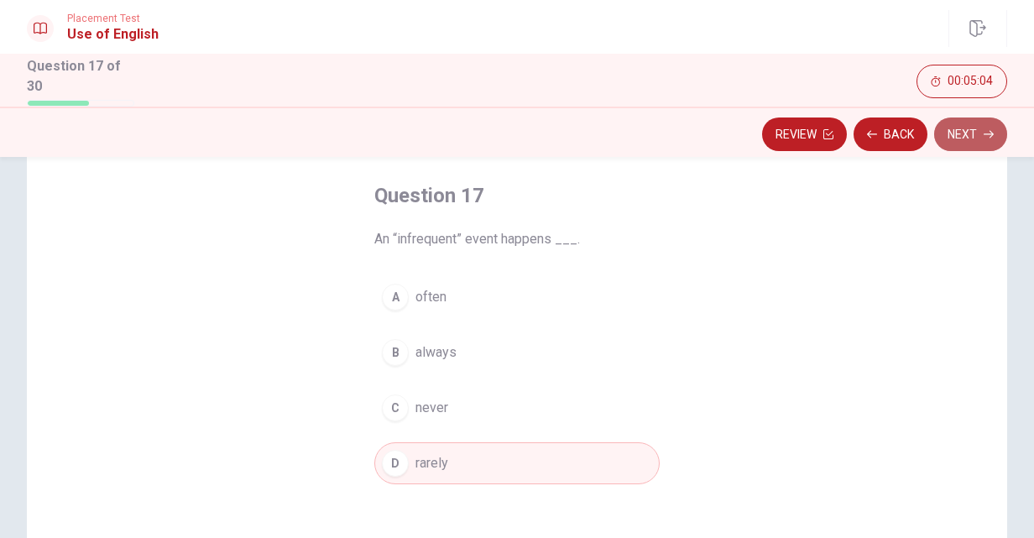
click at [956, 136] on button "Next" at bounding box center [971, 135] width 73 height 34
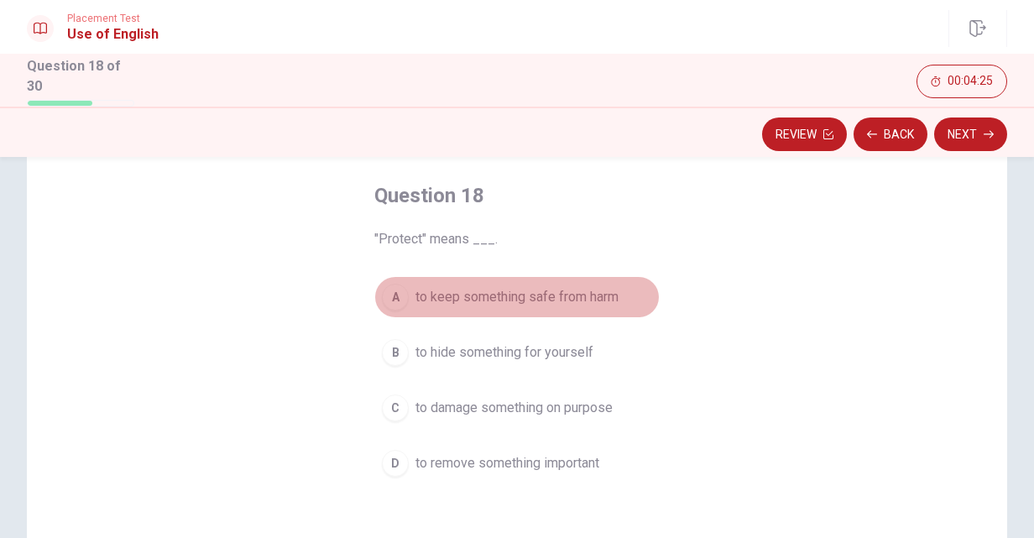
click at [397, 291] on div "A" at bounding box center [395, 297] width 27 height 27
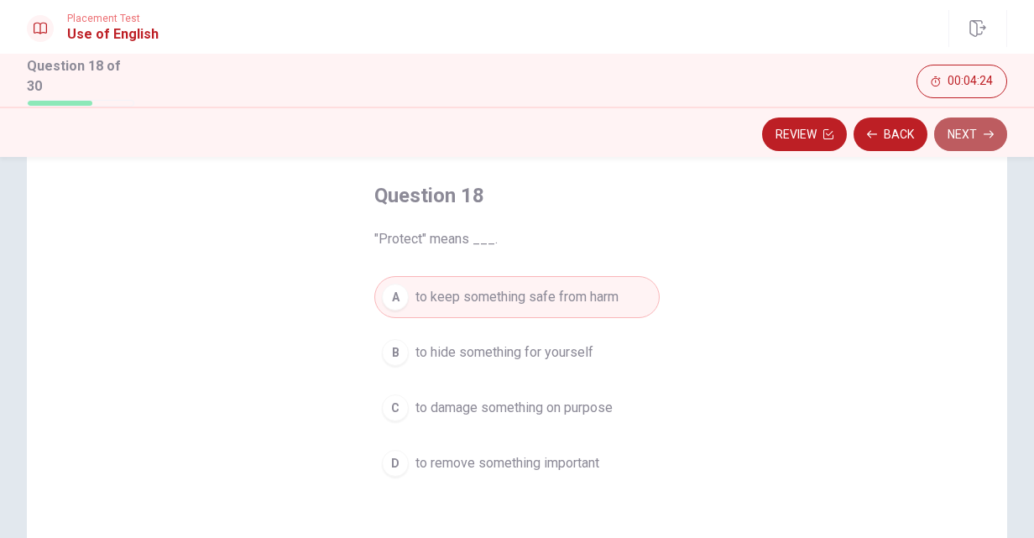
click at [983, 130] on button "Next" at bounding box center [971, 135] width 73 height 34
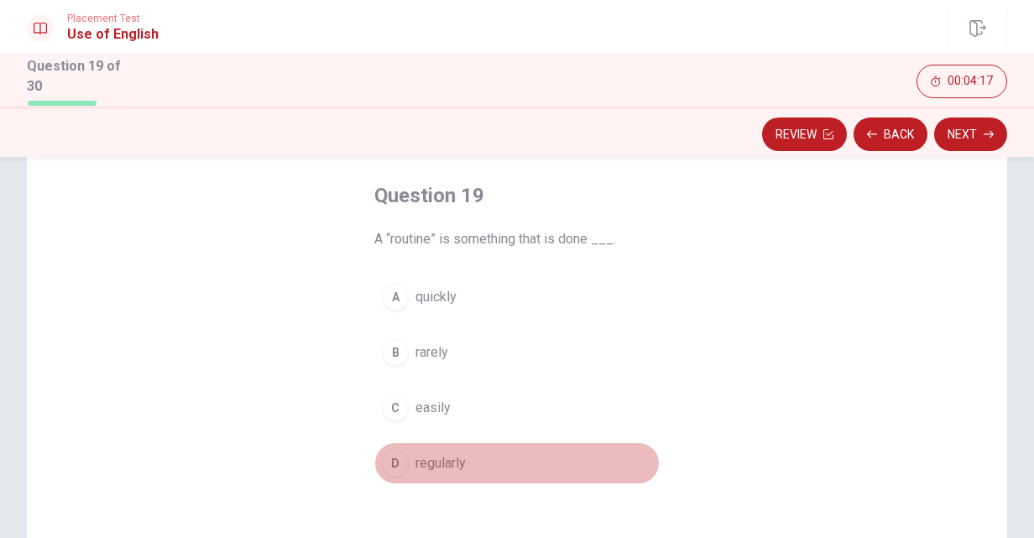
click at [386, 459] on div "D" at bounding box center [395, 463] width 27 height 27
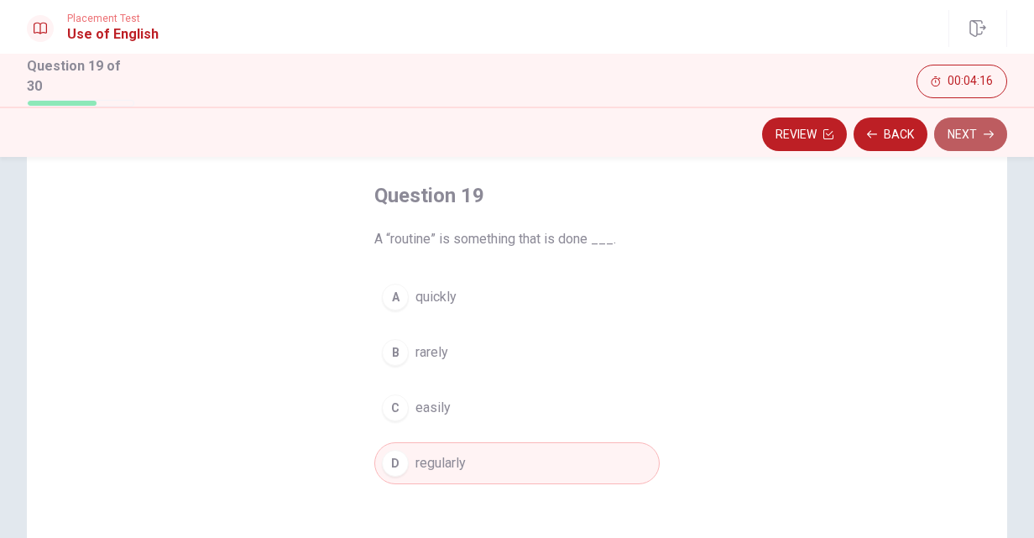
click at [955, 126] on button "Next" at bounding box center [971, 135] width 73 height 34
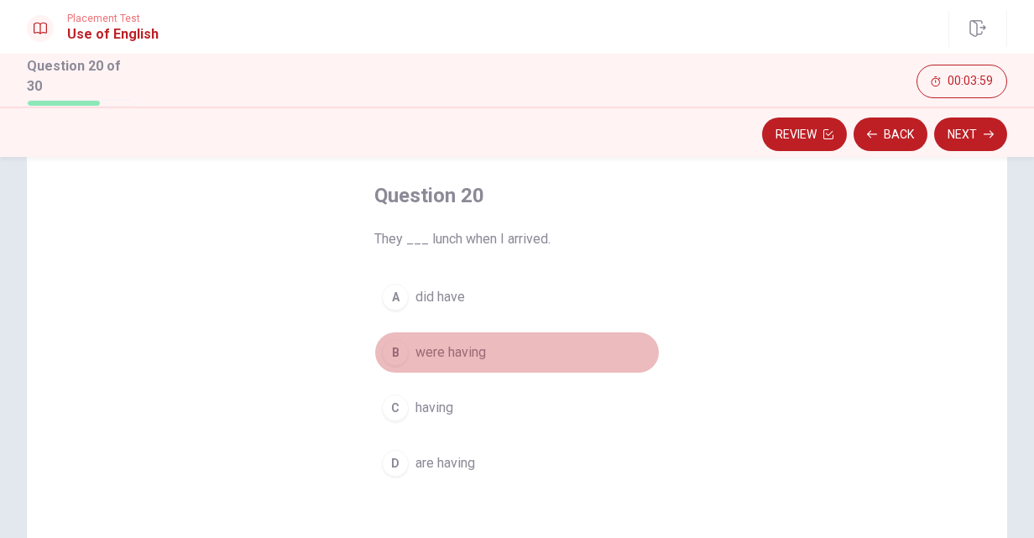
click at [395, 353] on div "B" at bounding box center [395, 352] width 27 height 27
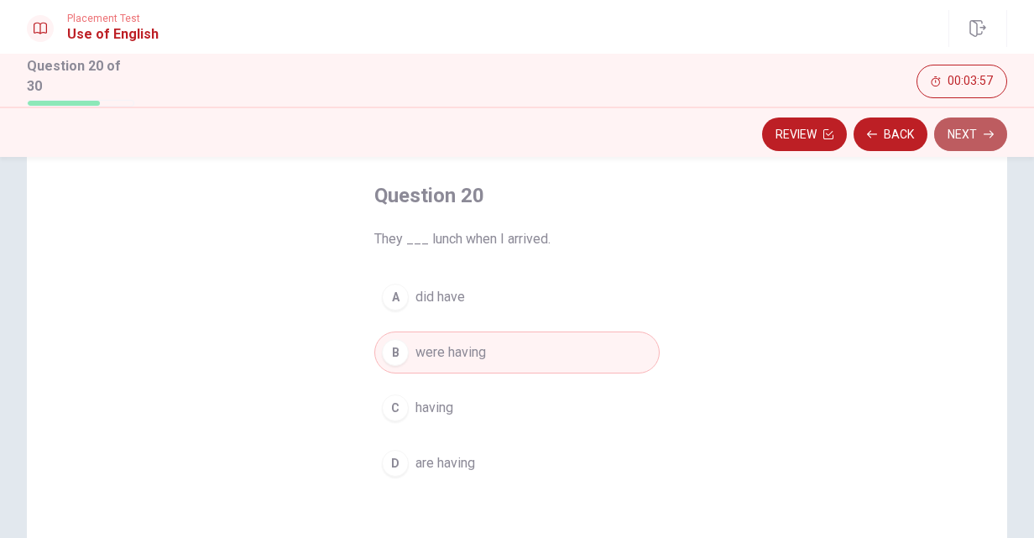
click at [950, 126] on button "Next" at bounding box center [971, 135] width 73 height 34
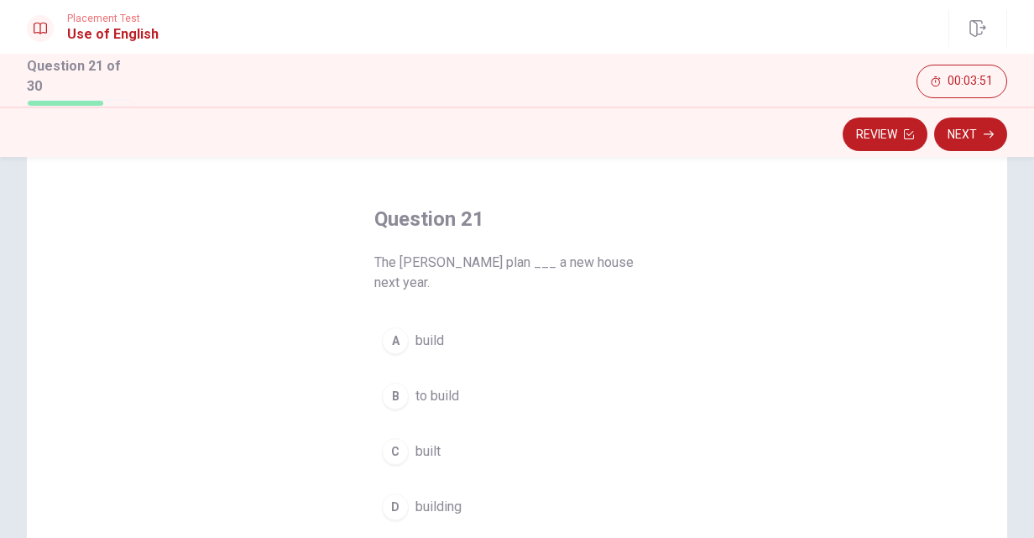
scroll to position [61, 0]
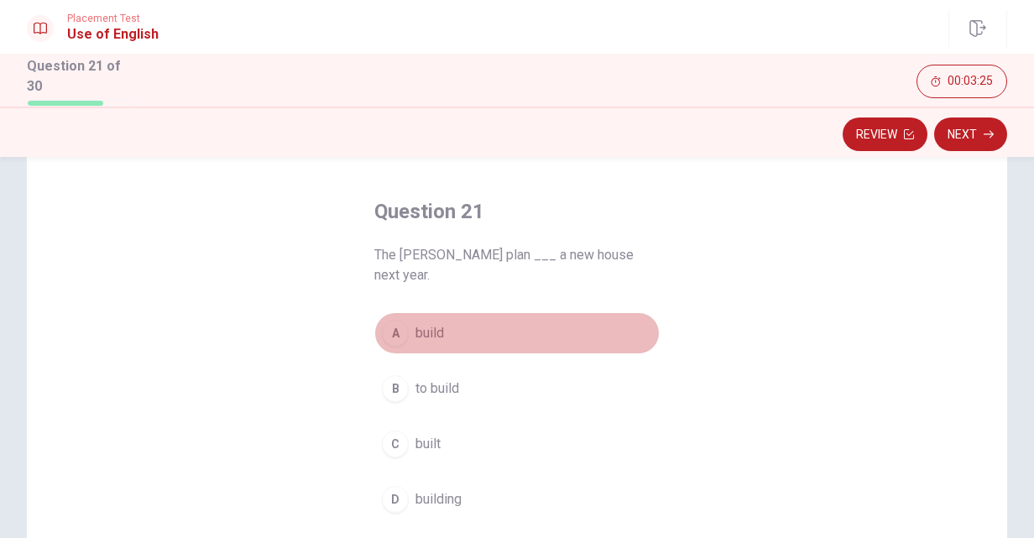
click at [393, 320] on div "A" at bounding box center [395, 333] width 27 height 27
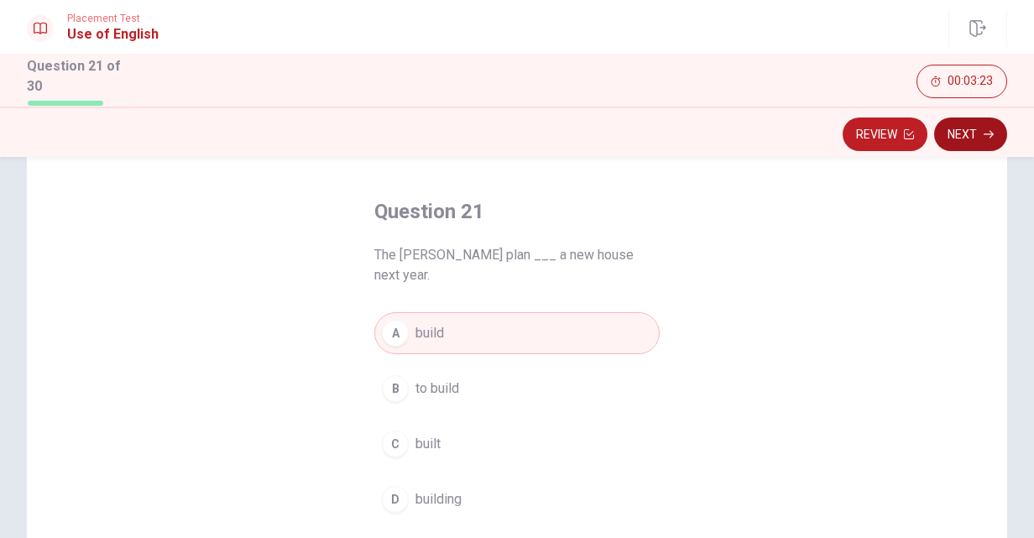
click at [961, 128] on button "Next" at bounding box center [971, 135] width 73 height 34
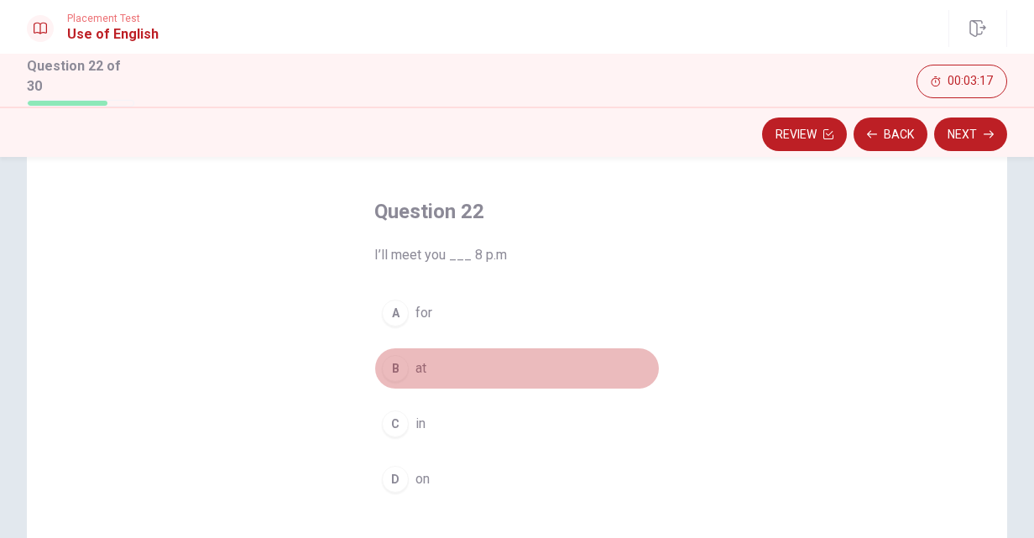
click at [386, 364] on div "B" at bounding box center [395, 368] width 27 height 27
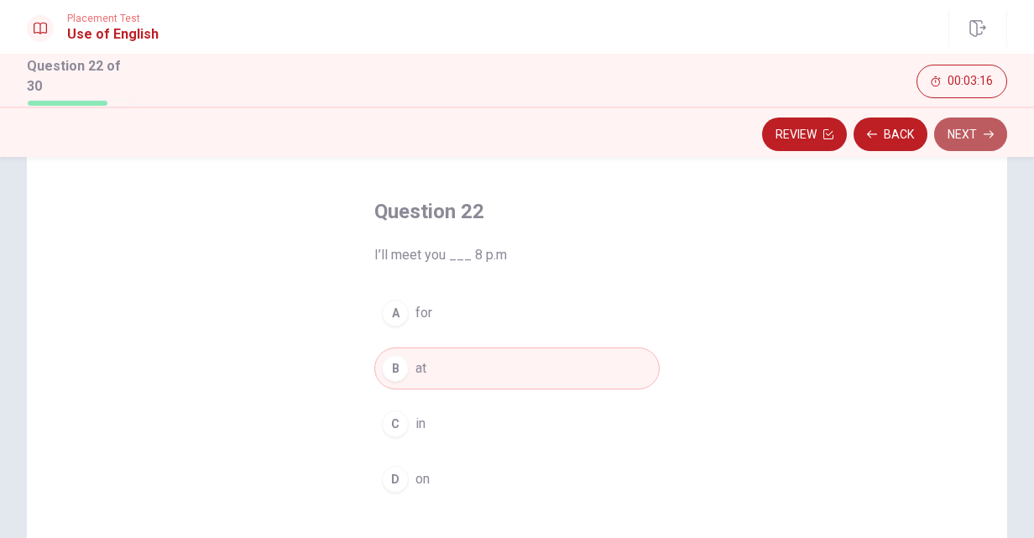
click at [986, 129] on icon "button" at bounding box center [989, 134] width 10 height 10
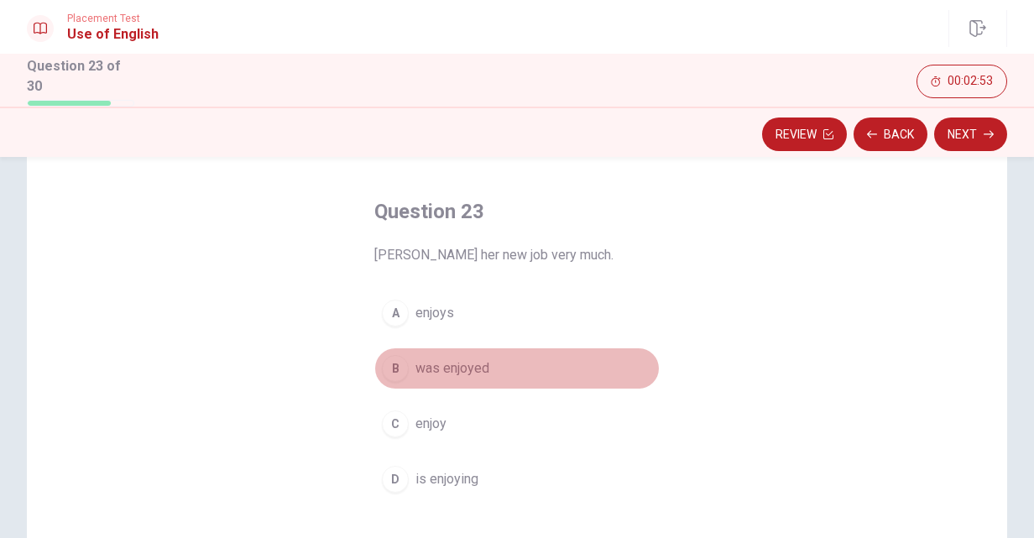
click at [397, 369] on div "B" at bounding box center [395, 368] width 27 height 27
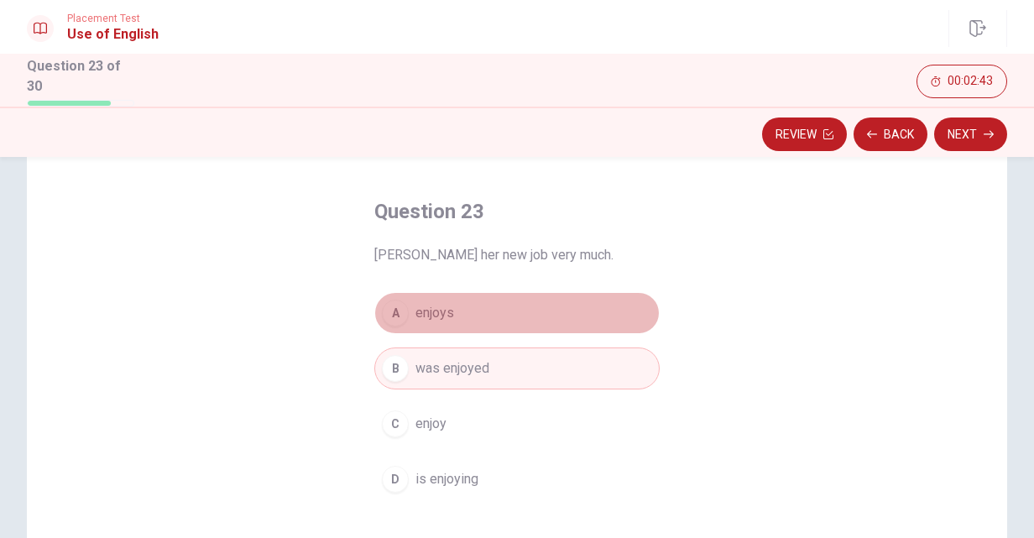
click at [393, 308] on div "A" at bounding box center [395, 313] width 27 height 27
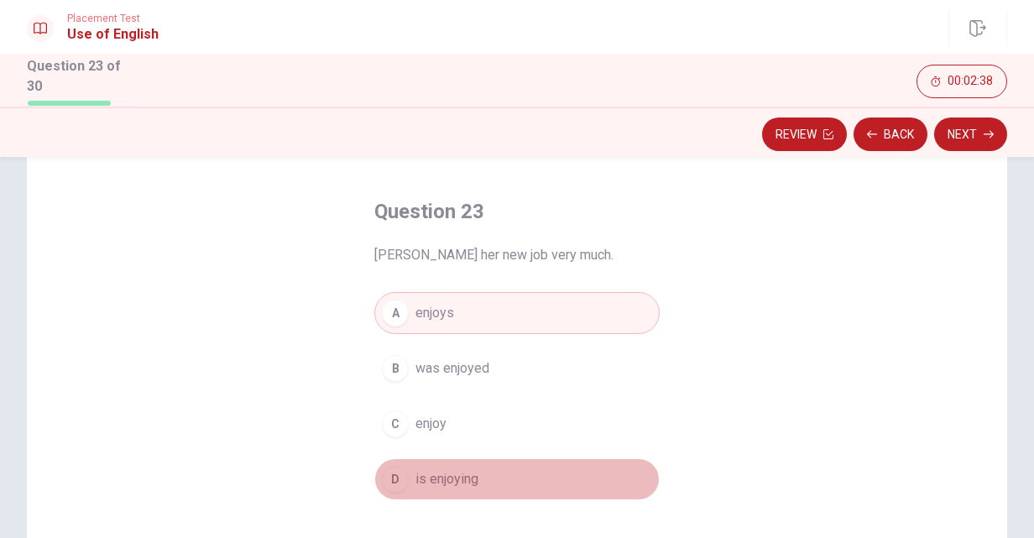
click at [396, 471] on div "D" at bounding box center [395, 479] width 27 height 27
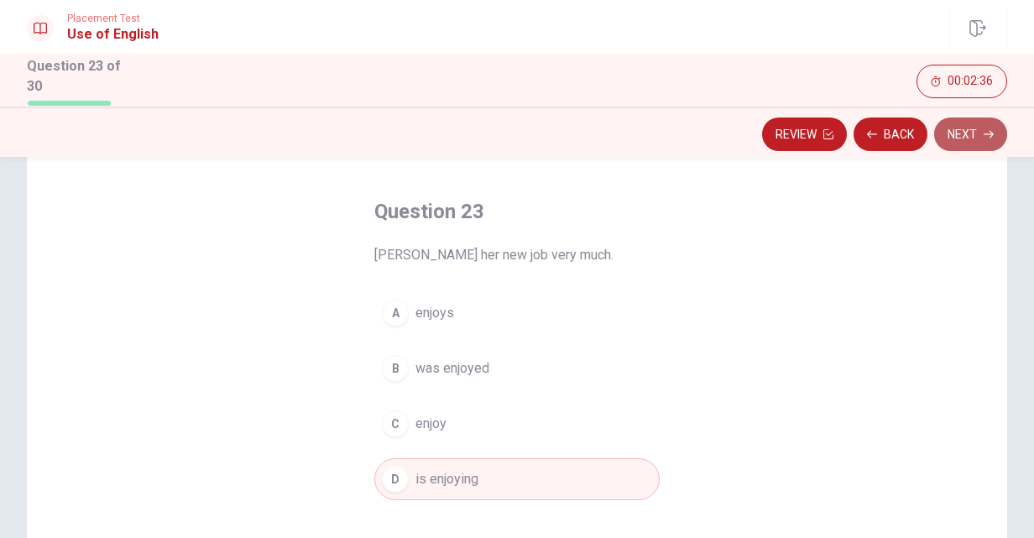
click at [954, 137] on button "Next" at bounding box center [971, 135] width 73 height 34
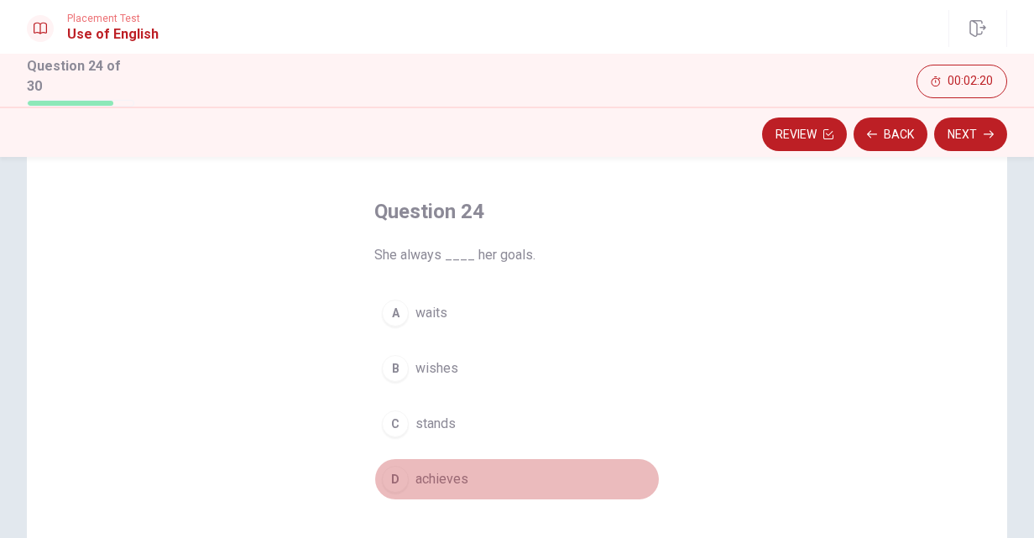
click at [396, 469] on div "D" at bounding box center [395, 479] width 27 height 27
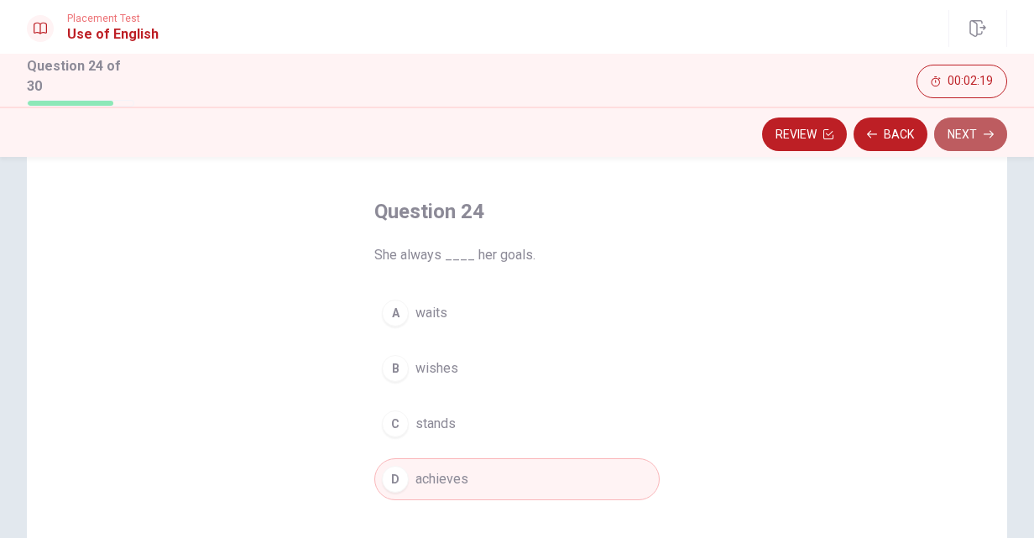
click at [950, 134] on button "Next" at bounding box center [971, 135] width 73 height 34
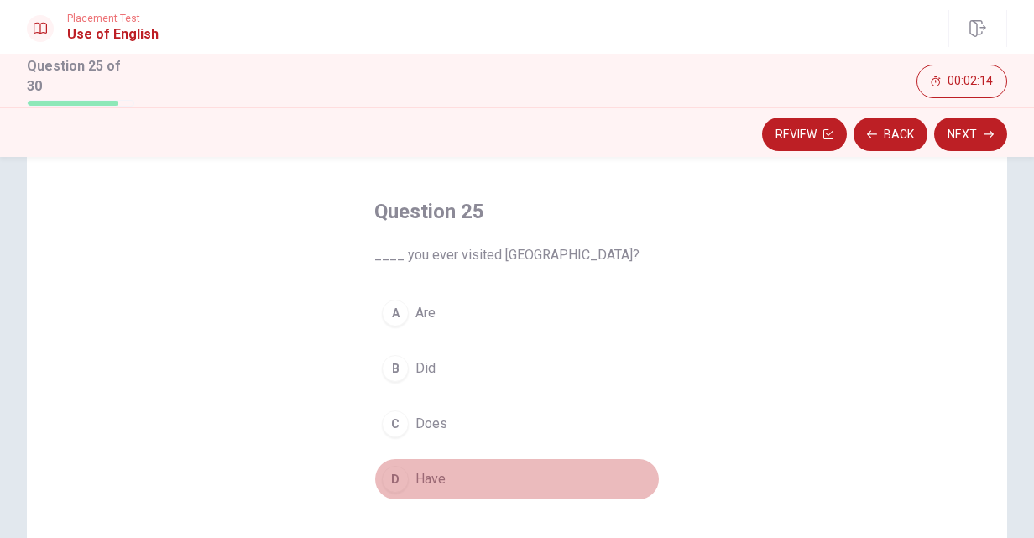
click at [398, 473] on div "D" at bounding box center [395, 479] width 27 height 27
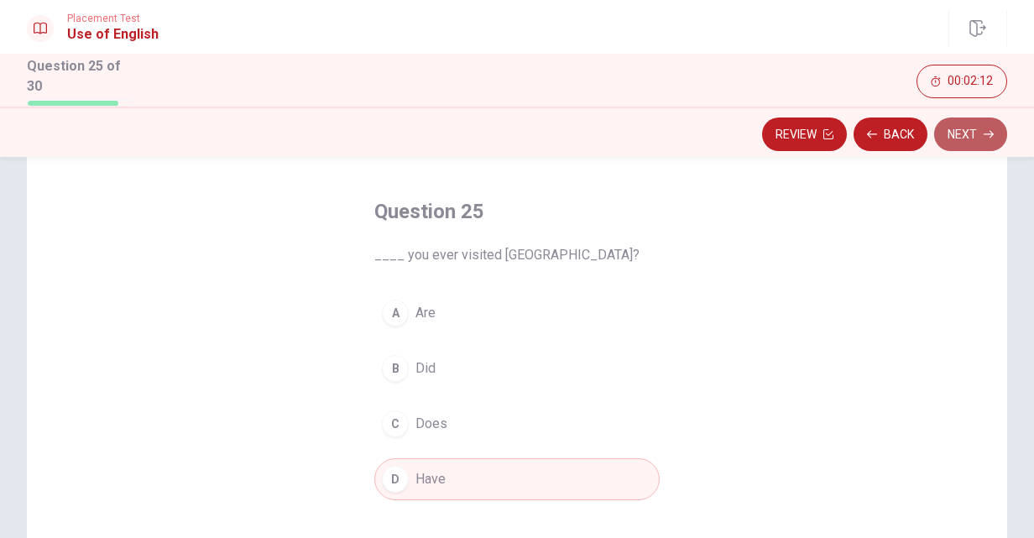
click at [962, 120] on button "Next" at bounding box center [971, 135] width 73 height 34
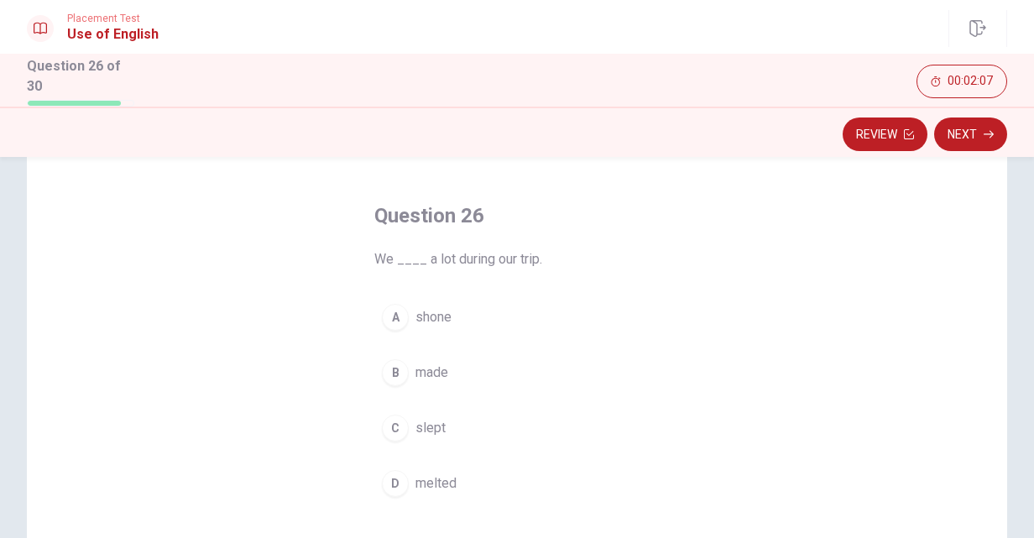
scroll to position [59, 0]
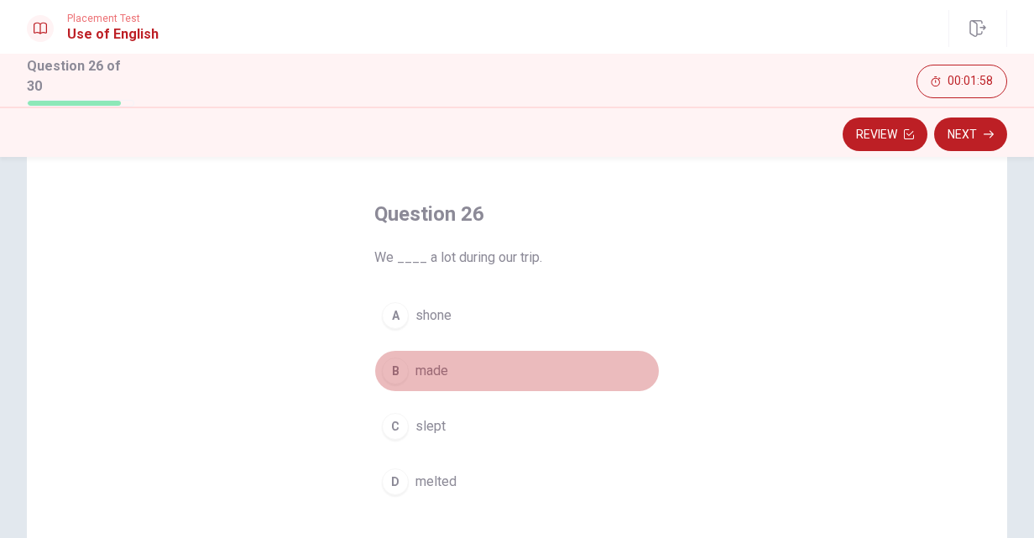
click at [391, 376] on div "B" at bounding box center [395, 371] width 27 height 27
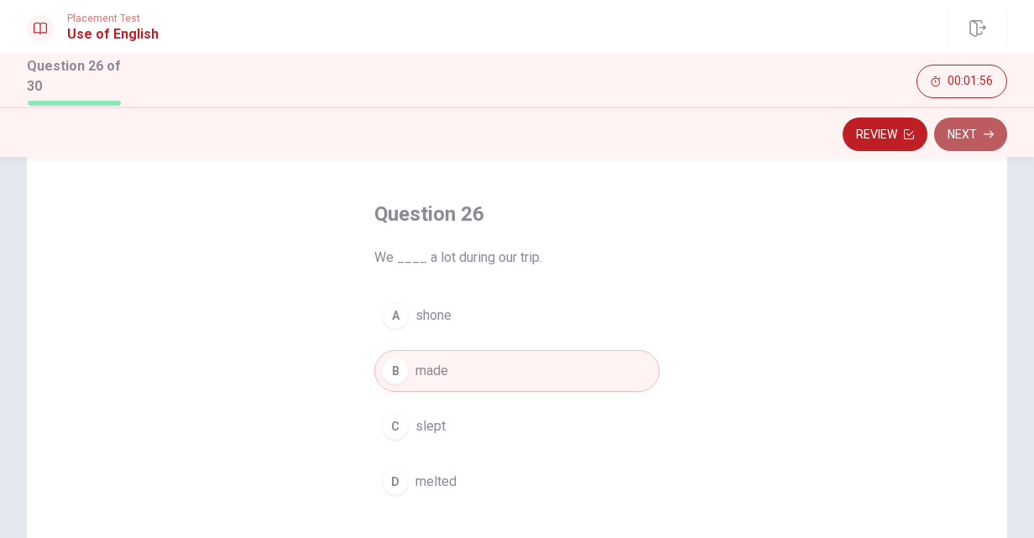
click at [975, 131] on button "Next" at bounding box center [971, 135] width 73 height 34
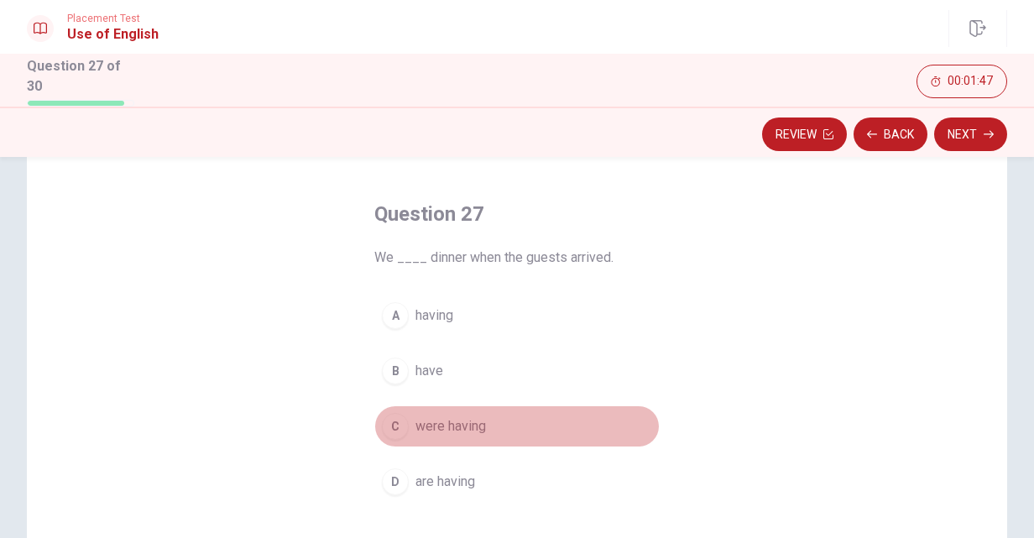
click at [399, 420] on div "C" at bounding box center [395, 426] width 27 height 27
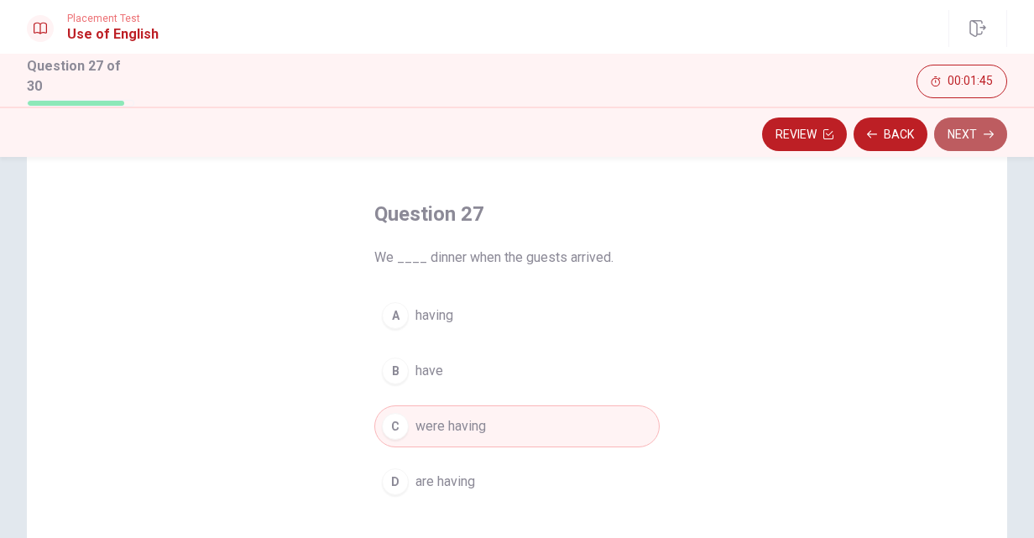
click at [989, 133] on icon "button" at bounding box center [989, 134] width 10 height 10
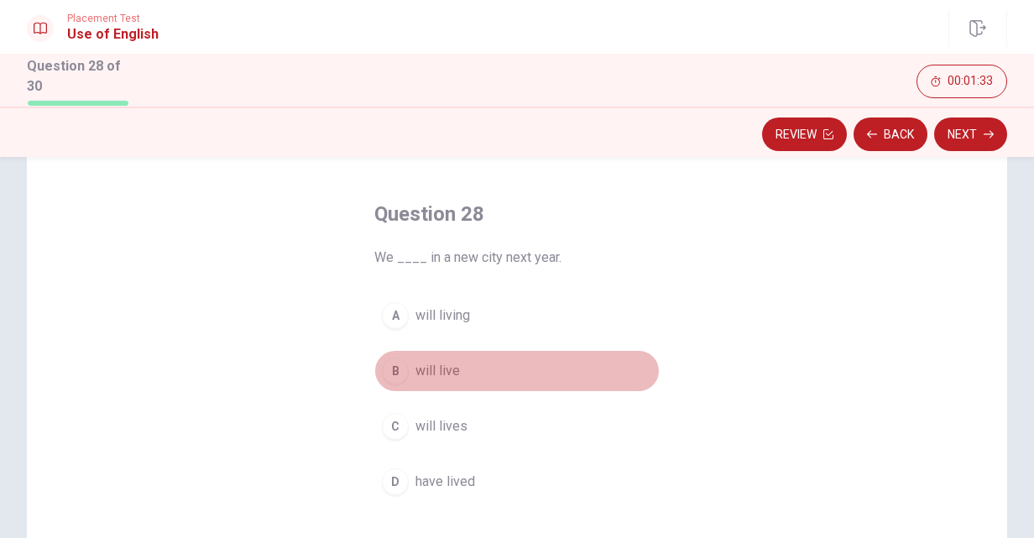
click at [403, 366] on div "B" at bounding box center [395, 371] width 27 height 27
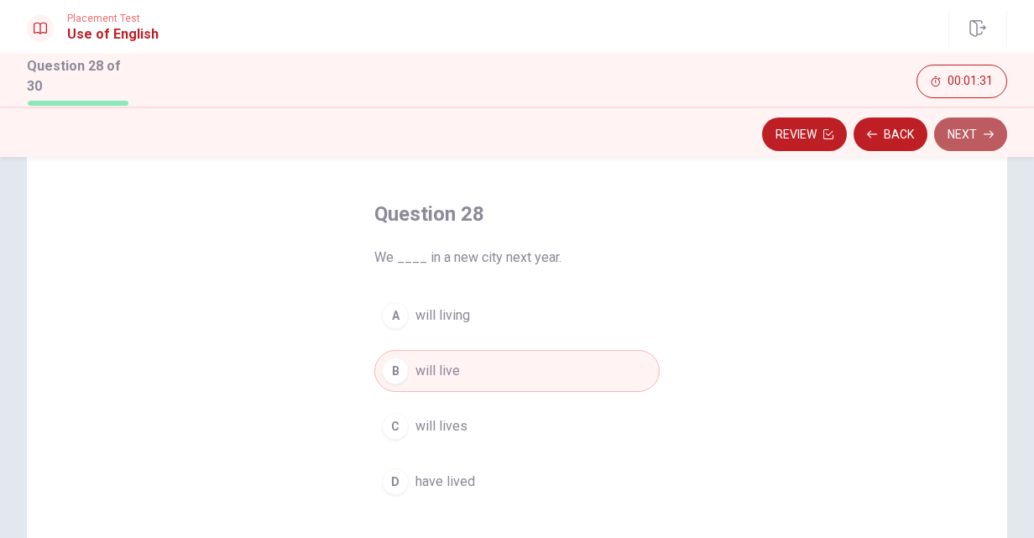
click at [989, 129] on icon "button" at bounding box center [989, 134] width 10 height 10
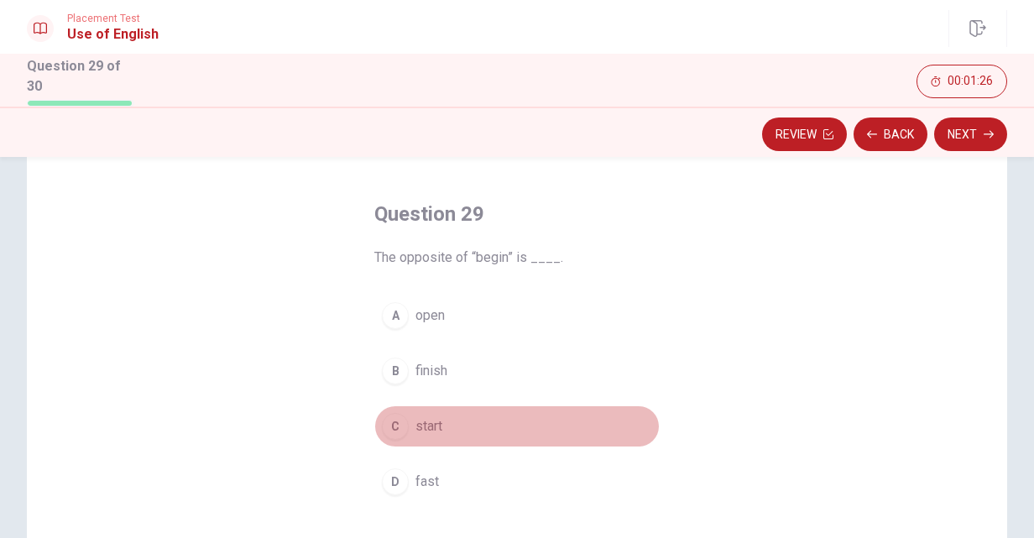
click at [391, 424] on div "C" at bounding box center [395, 426] width 27 height 27
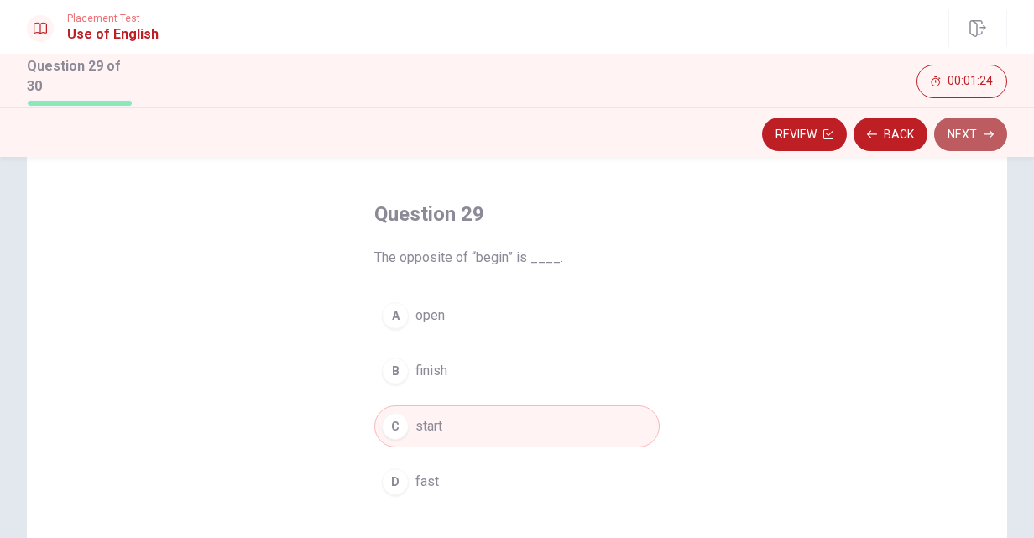
click at [971, 125] on button "Next" at bounding box center [971, 135] width 73 height 34
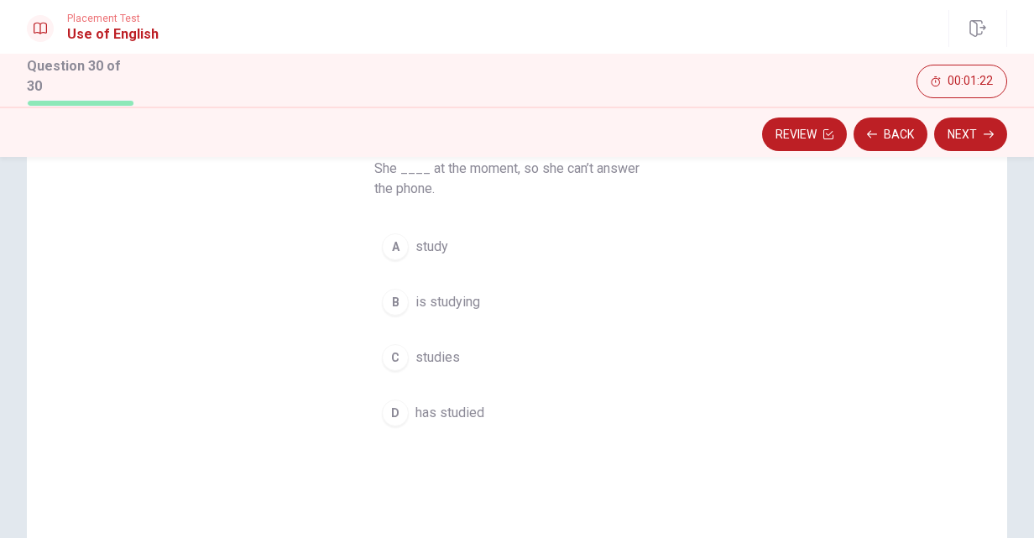
scroll to position [94, 0]
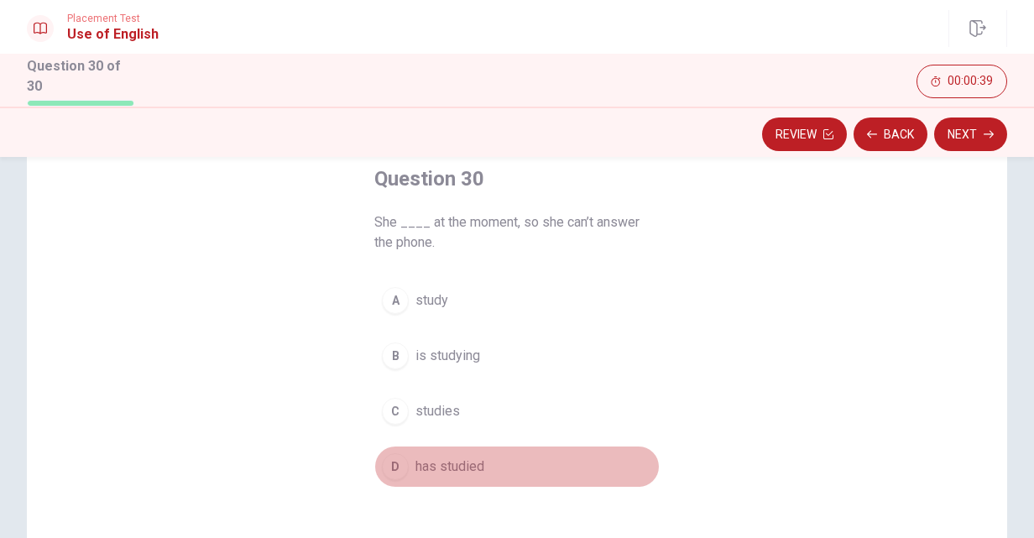
click at [396, 462] on div "D" at bounding box center [395, 466] width 27 height 27
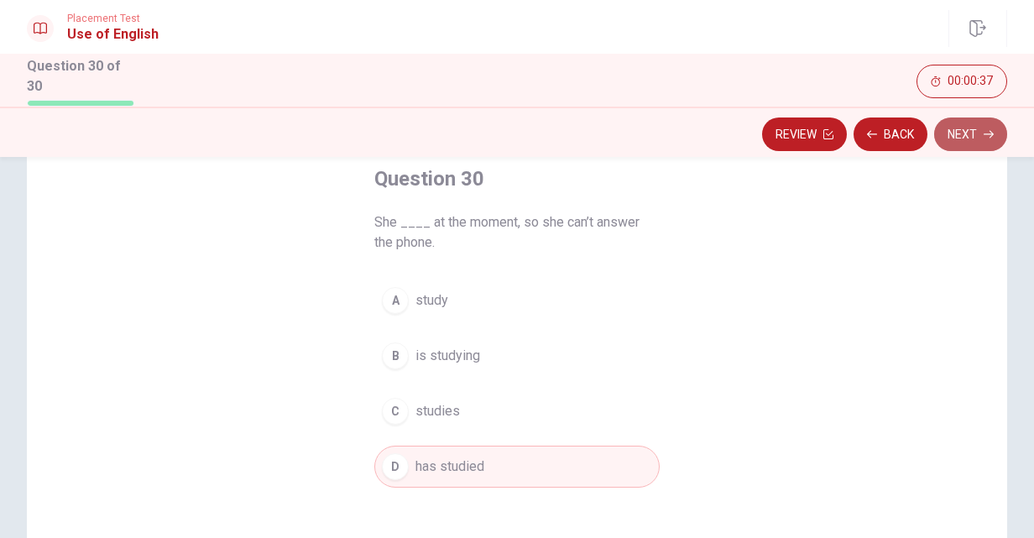
click at [992, 138] on button "Next" at bounding box center [971, 135] width 73 height 34
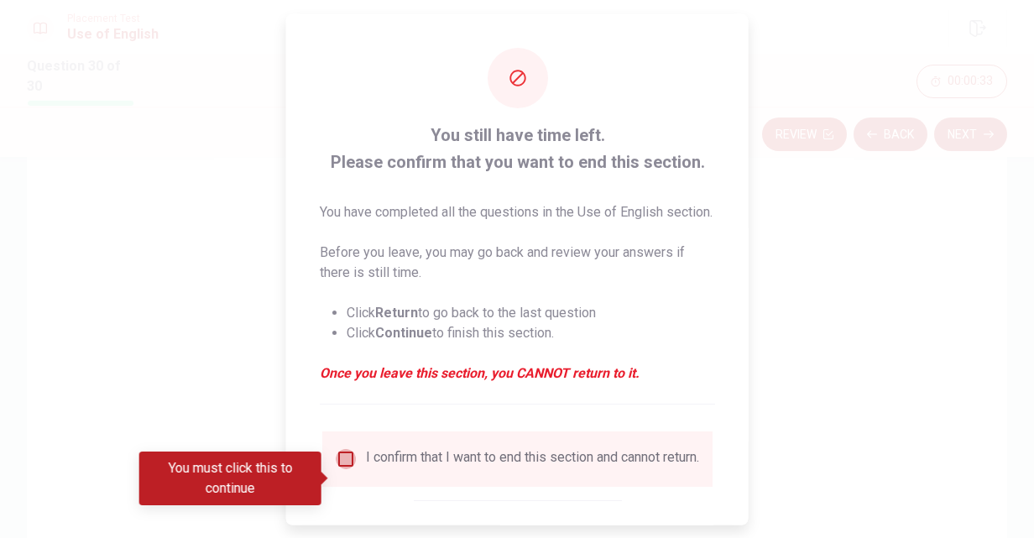
click at [341, 469] on input "You must click this to continue" at bounding box center [346, 458] width 20 height 20
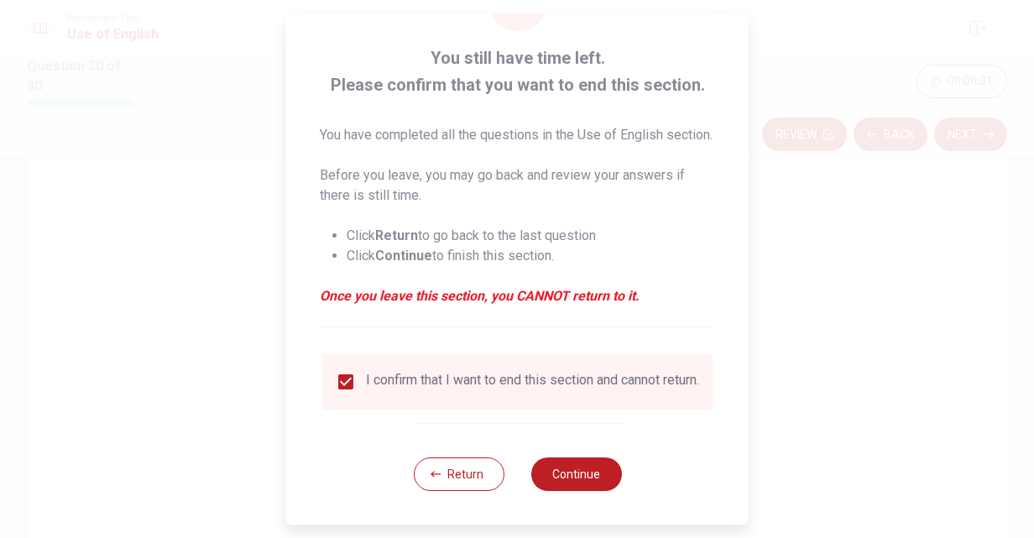
scroll to position [92, 0]
click at [581, 484] on button "Continue" at bounding box center [576, 475] width 91 height 34
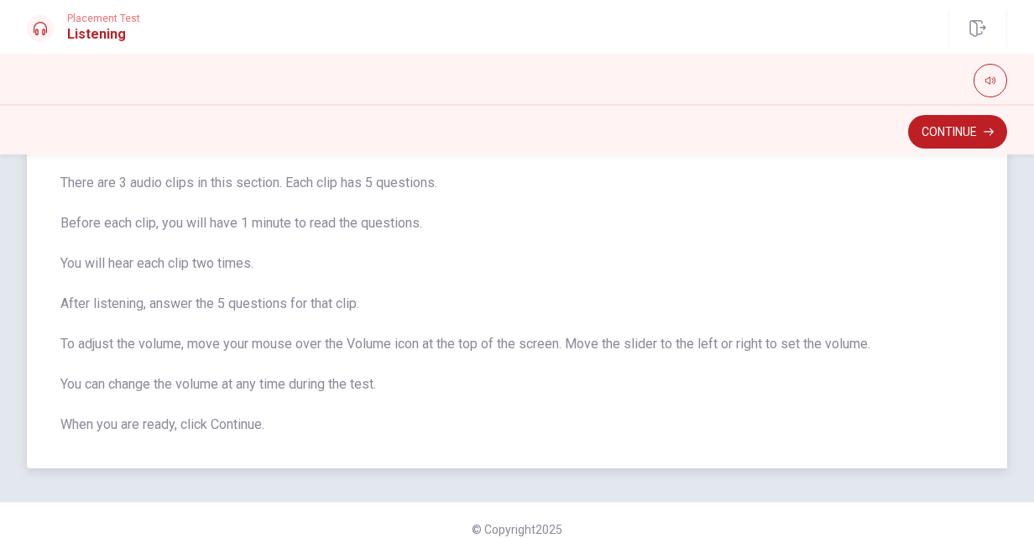
scroll to position [126, 0]
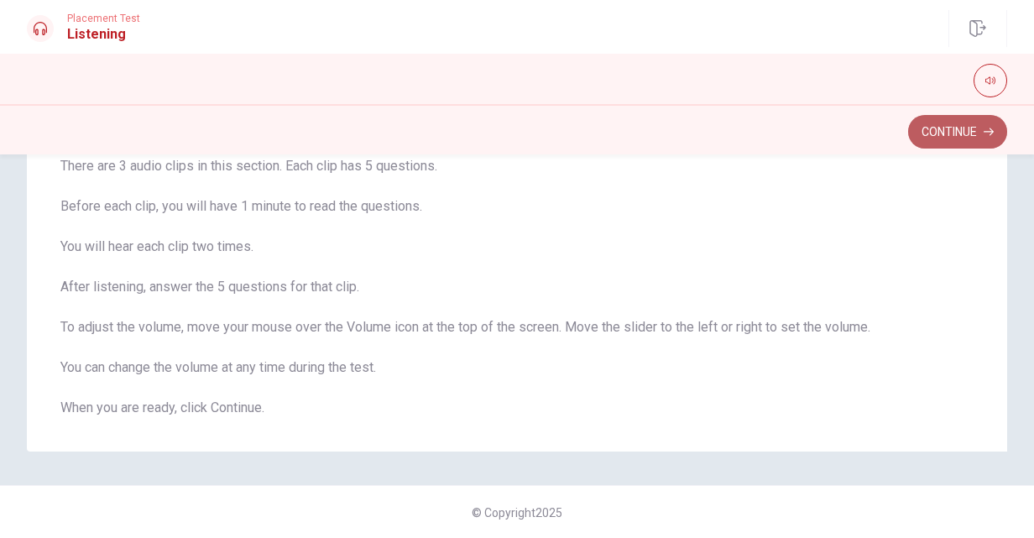
click at [947, 128] on button "Continue" at bounding box center [958, 132] width 99 height 34
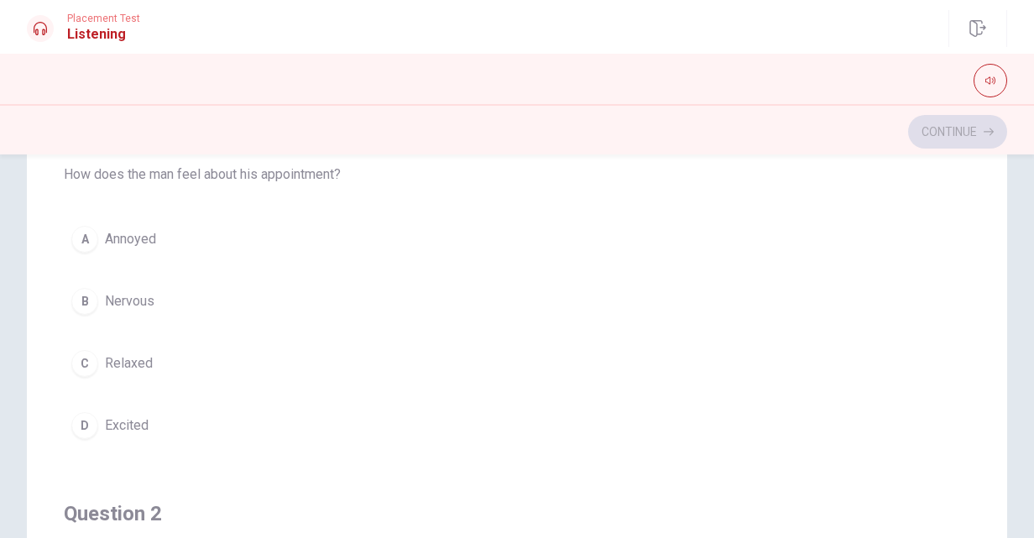
scroll to position [5, 0]
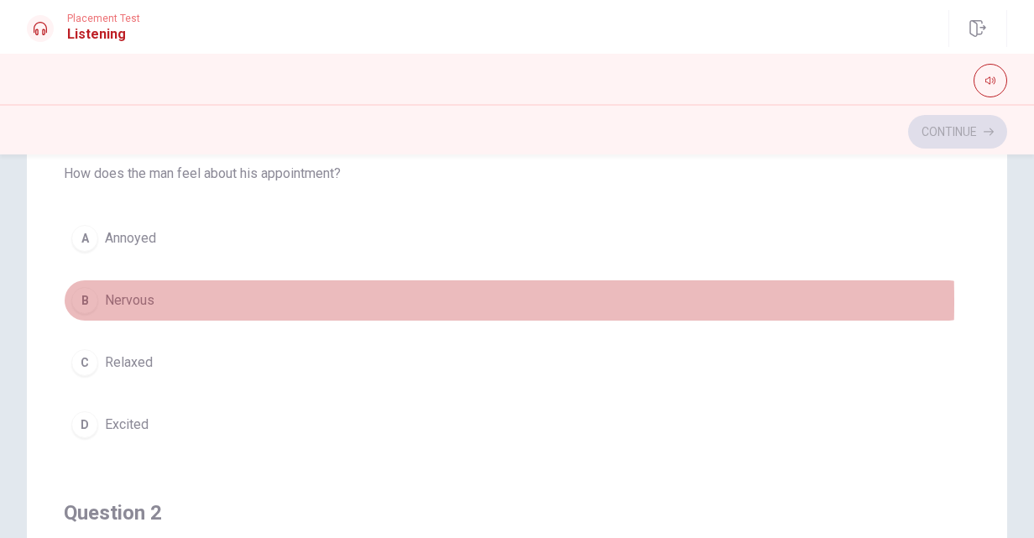
click at [85, 301] on div "B" at bounding box center [84, 300] width 27 height 27
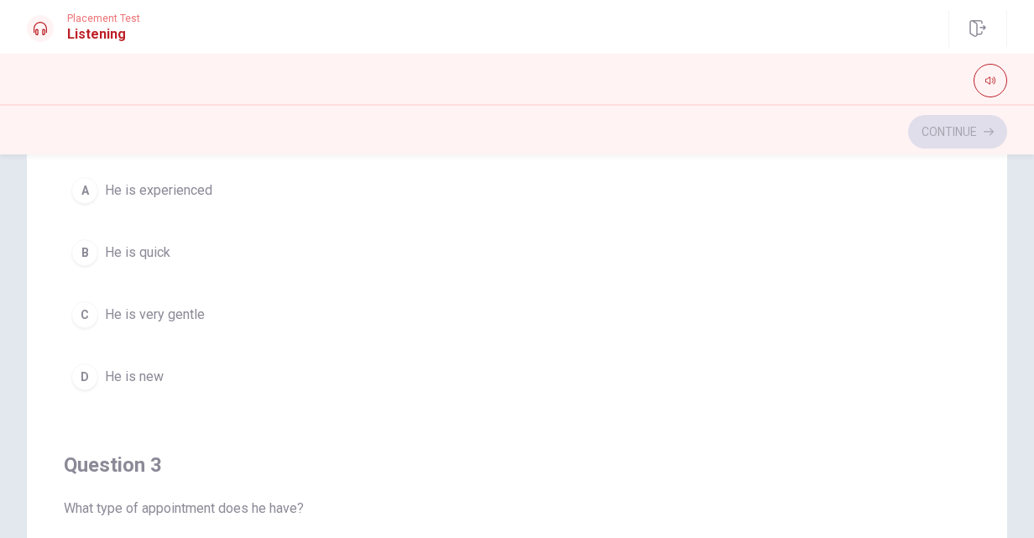
scroll to position [432, 0]
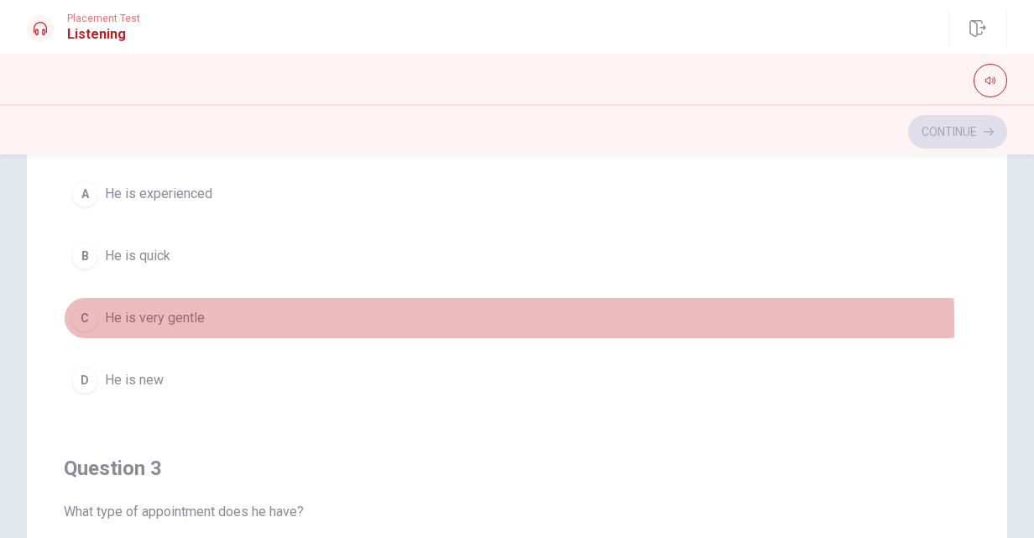
click at [86, 319] on div "C" at bounding box center [84, 318] width 27 height 27
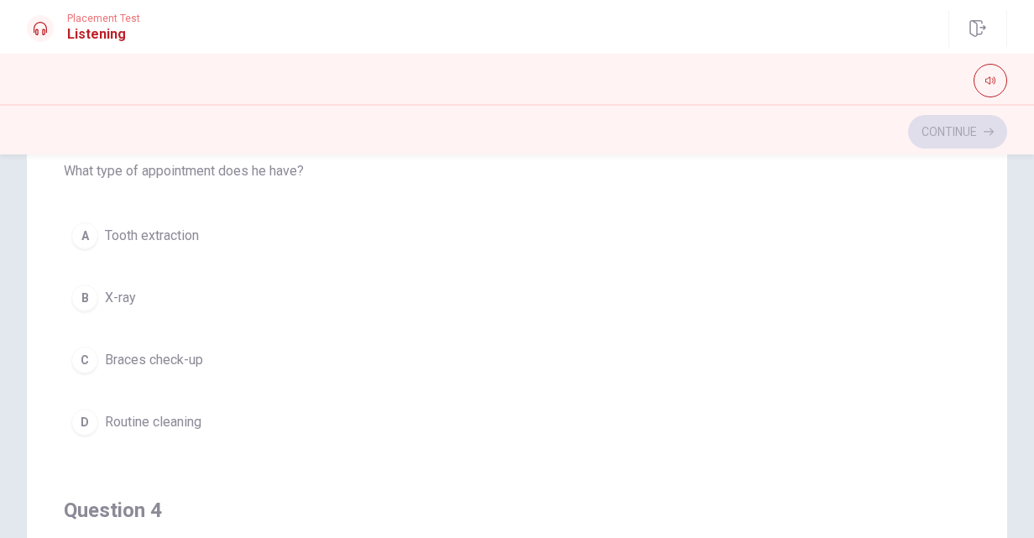
scroll to position [772, 0]
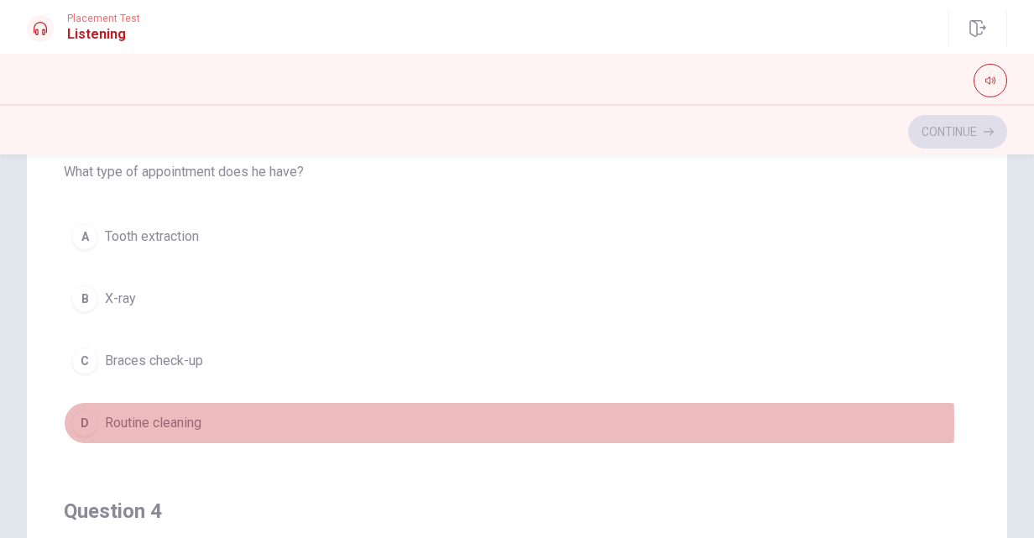
click at [76, 418] on div "D" at bounding box center [84, 423] width 27 height 27
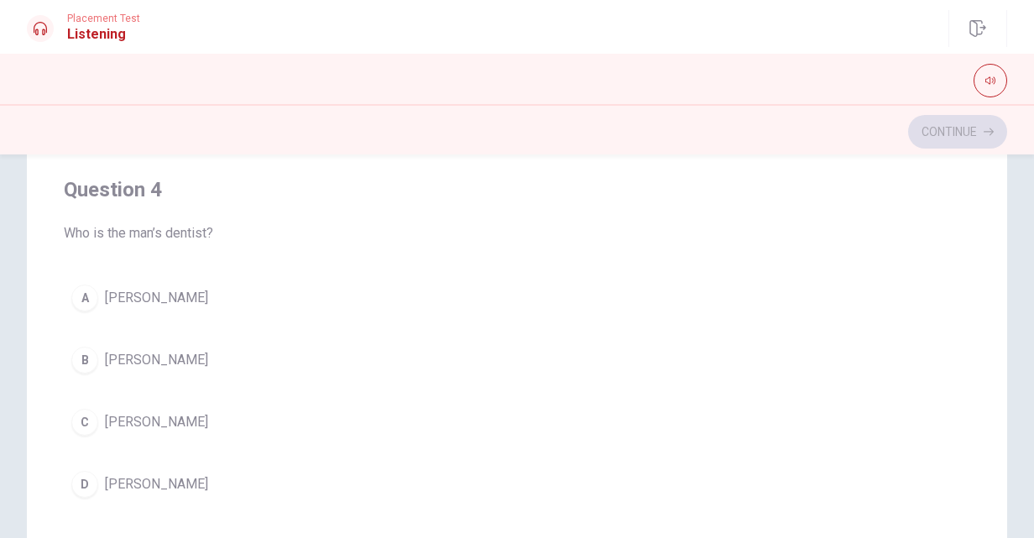
scroll to position [1120, 0]
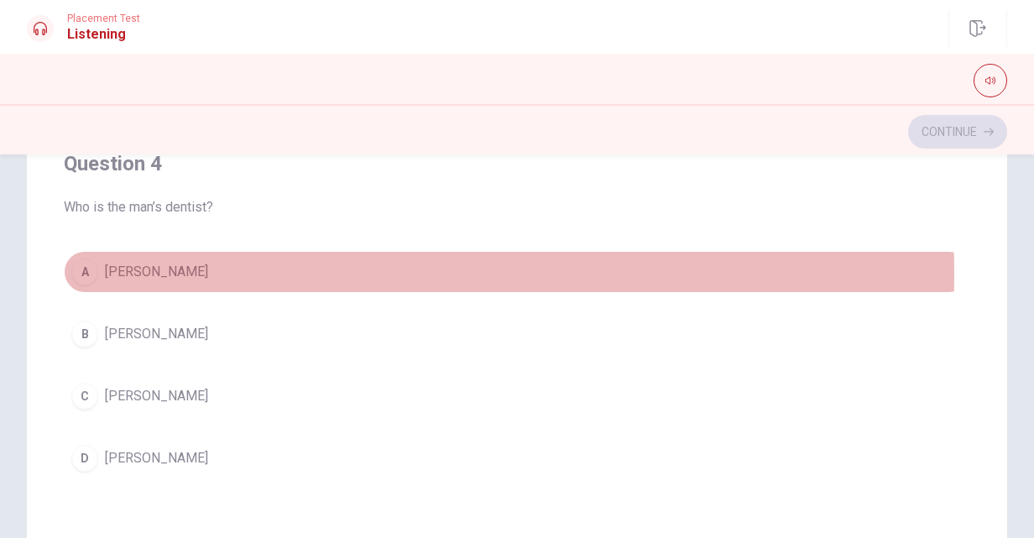
click at [81, 268] on div "A" at bounding box center [84, 272] width 27 height 27
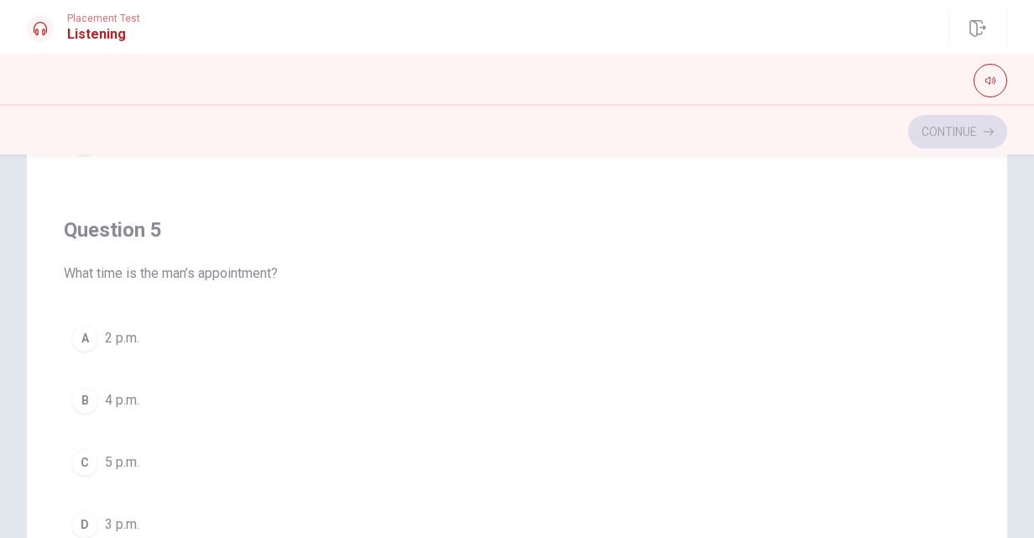
scroll to position [369, 0]
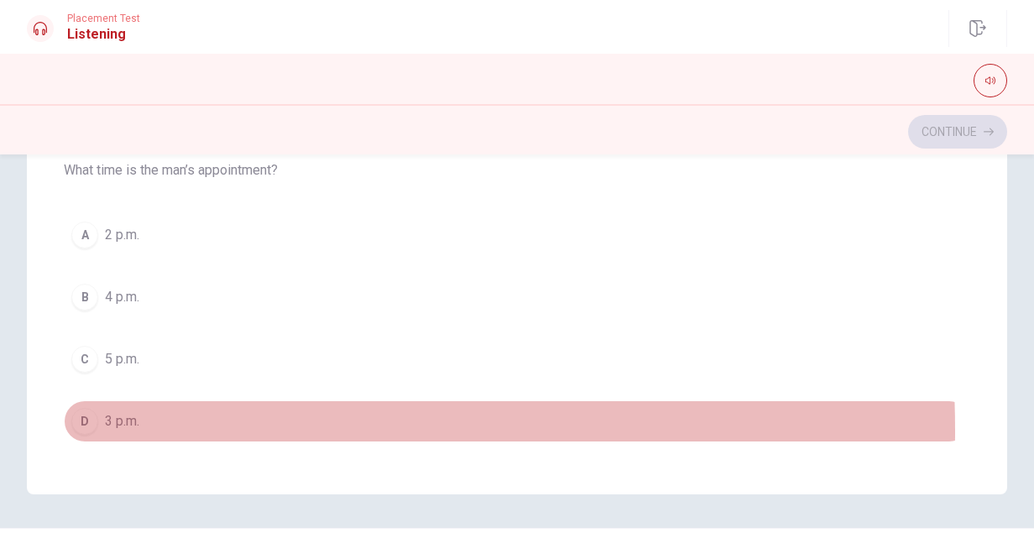
click at [85, 419] on div "D" at bounding box center [84, 421] width 27 height 27
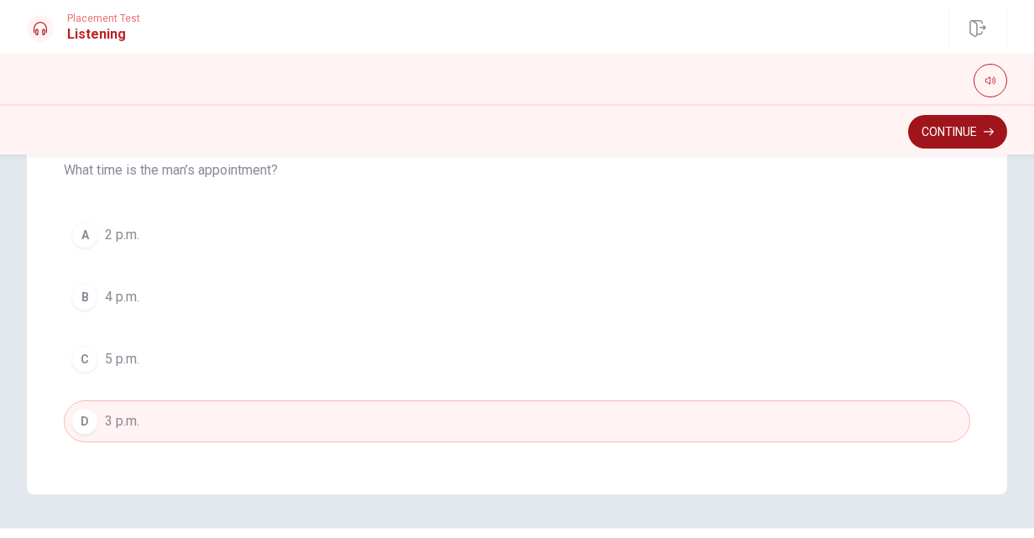
click at [940, 136] on button "Continue" at bounding box center [958, 132] width 99 height 34
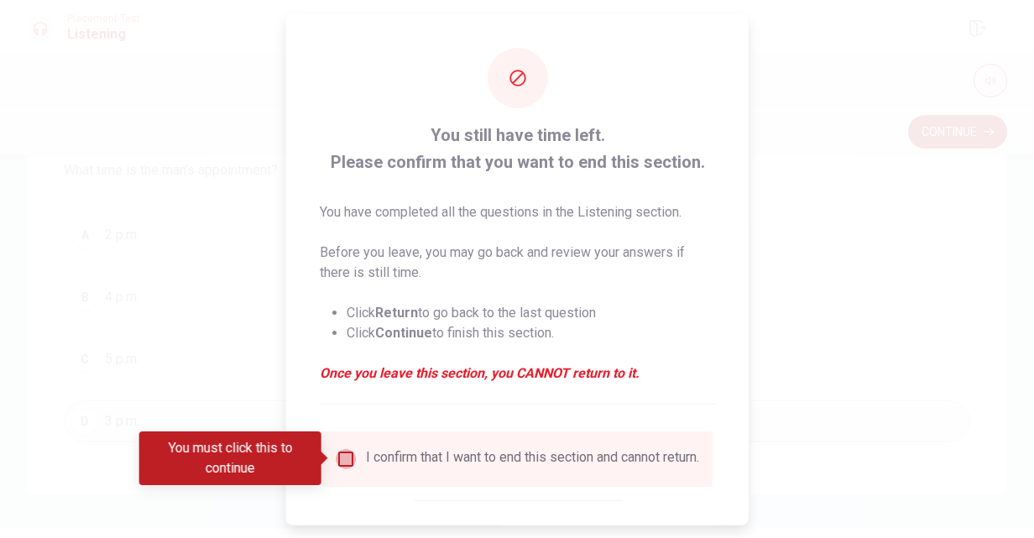
click at [338, 459] on input "You must click this to continue" at bounding box center [346, 458] width 20 height 20
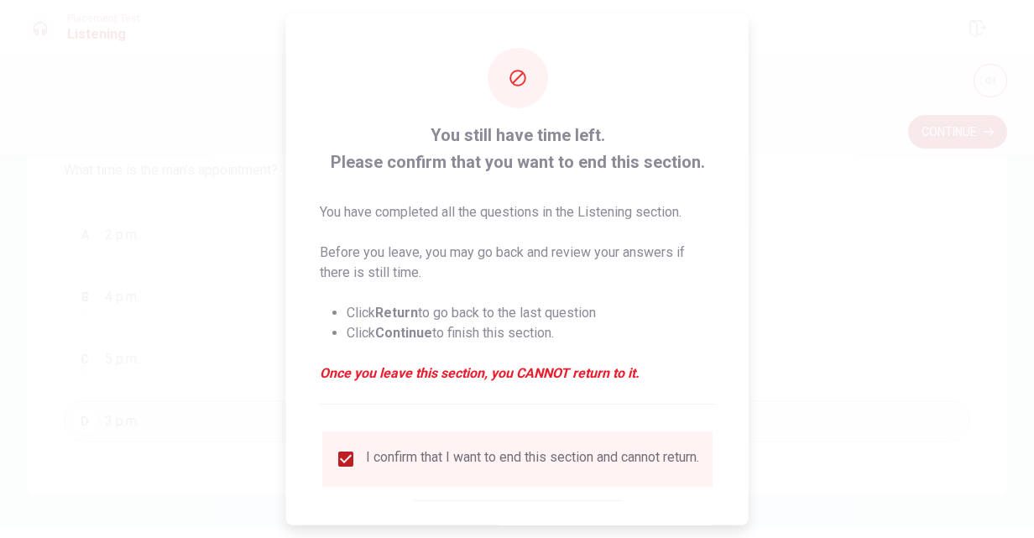
scroll to position [87, 0]
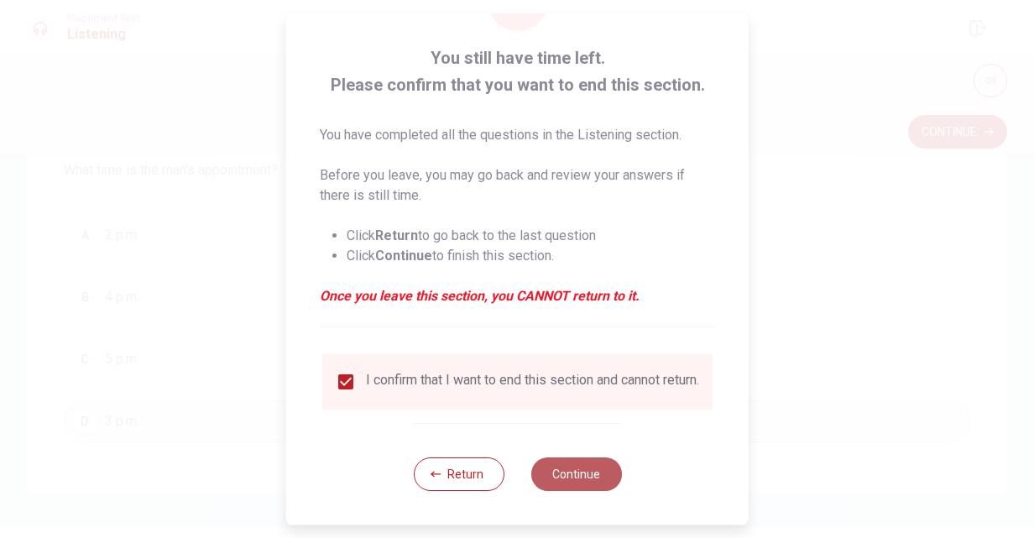
click at [596, 465] on button "Continue" at bounding box center [576, 475] width 91 height 34
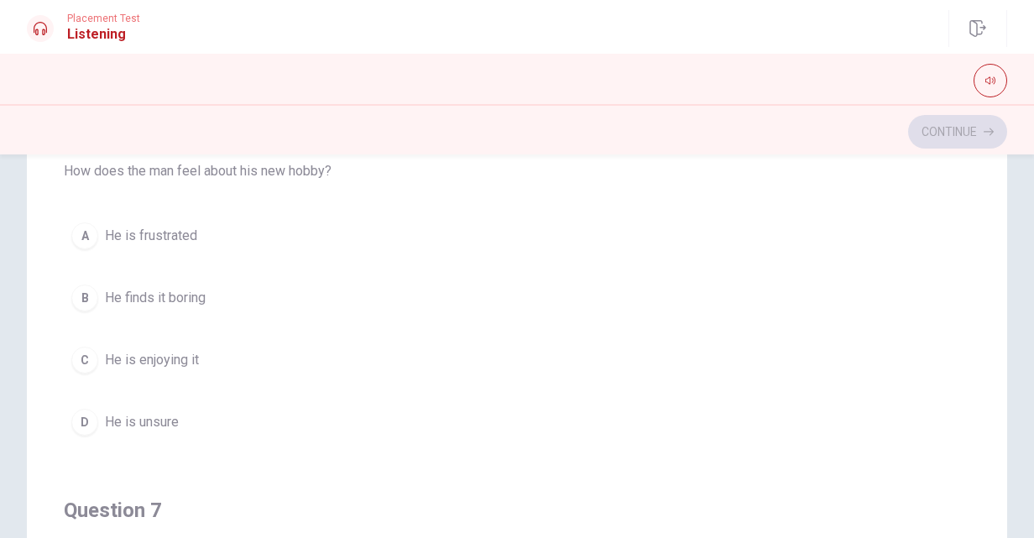
scroll to position [17, 0]
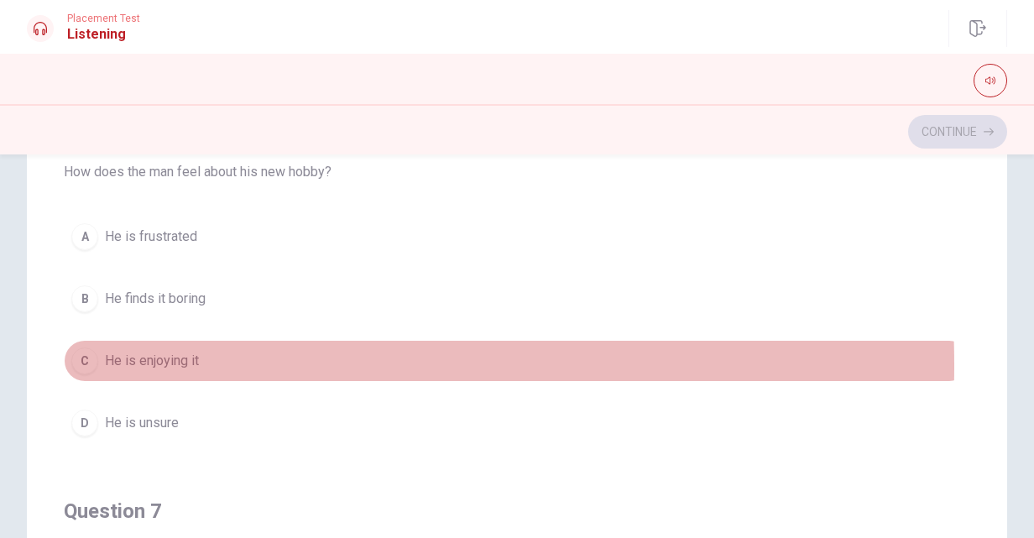
click at [86, 364] on div "C" at bounding box center [84, 361] width 27 height 27
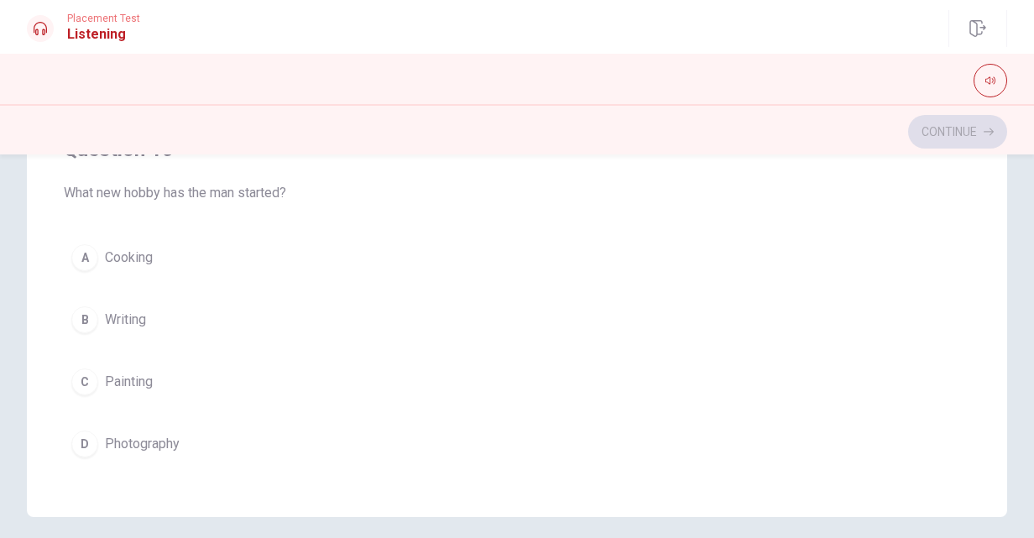
scroll to position [345, 0]
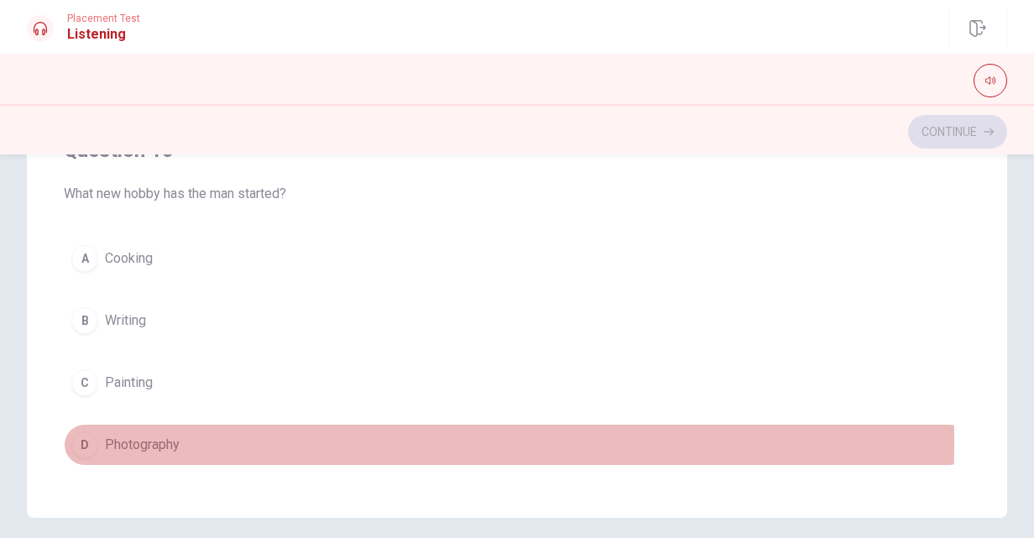
click at [91, 432] on div "D" at bounding box center [84, 445] width 27 height 27
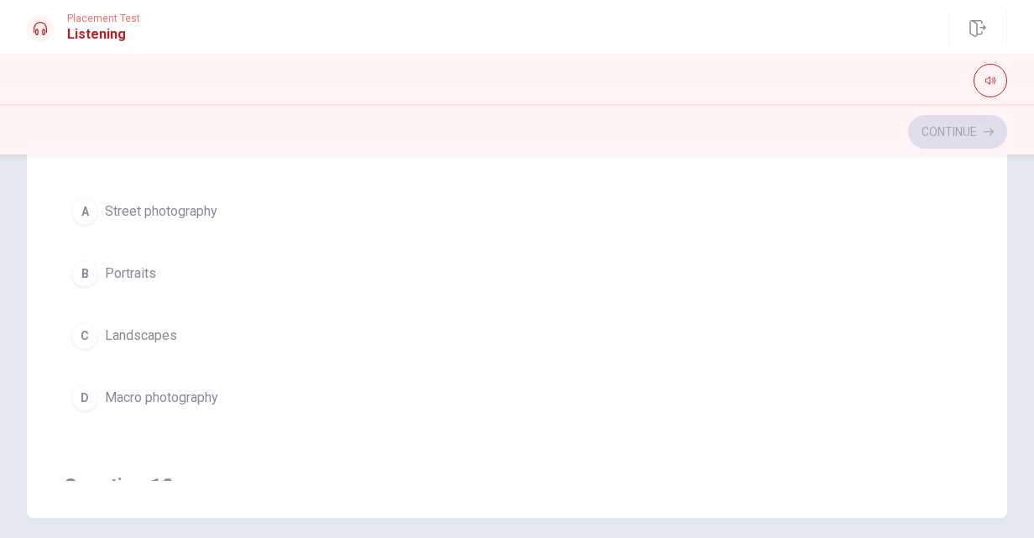
scroll to position [1011, 0]
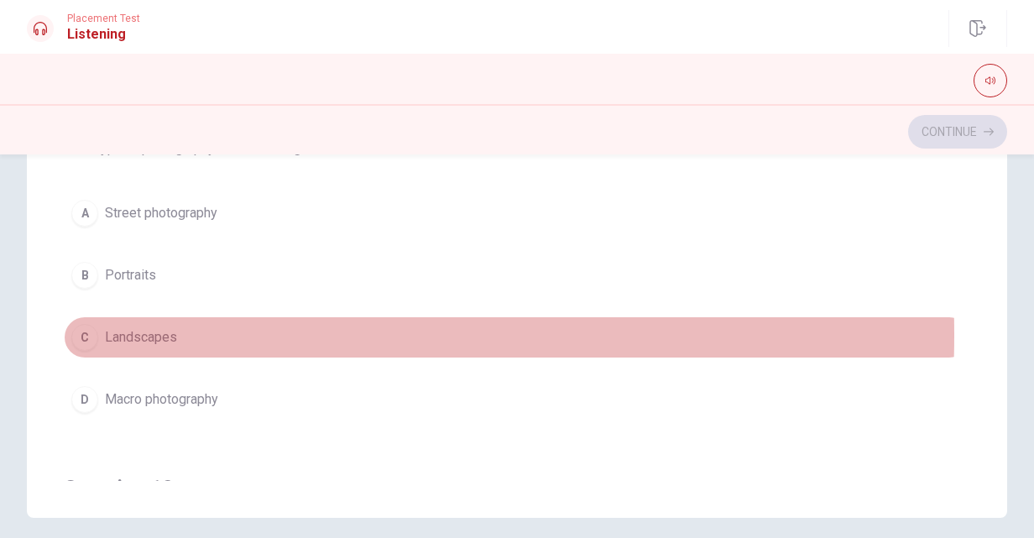
click at [84, 326] on div "C" at bounding box center [84, 337] width 27 height 27
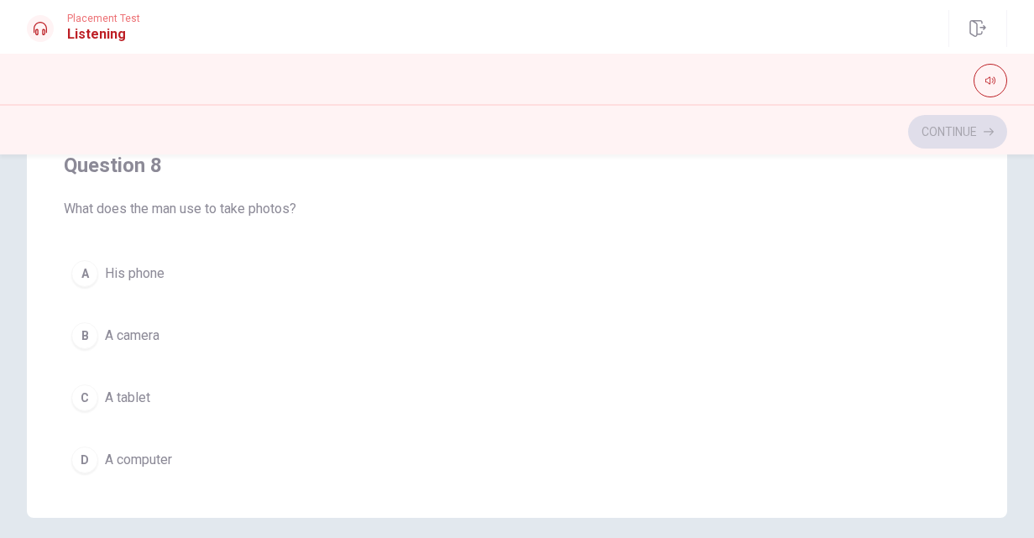
scroll to position [566, 0]
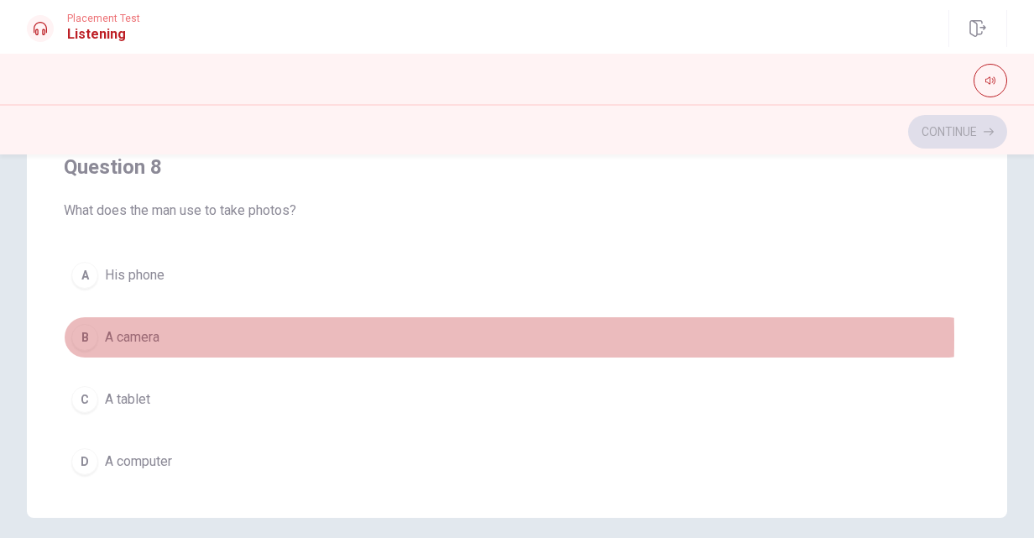
click at [76, 332] on div "B" at bounding box center [84, 337] width 27 height 27
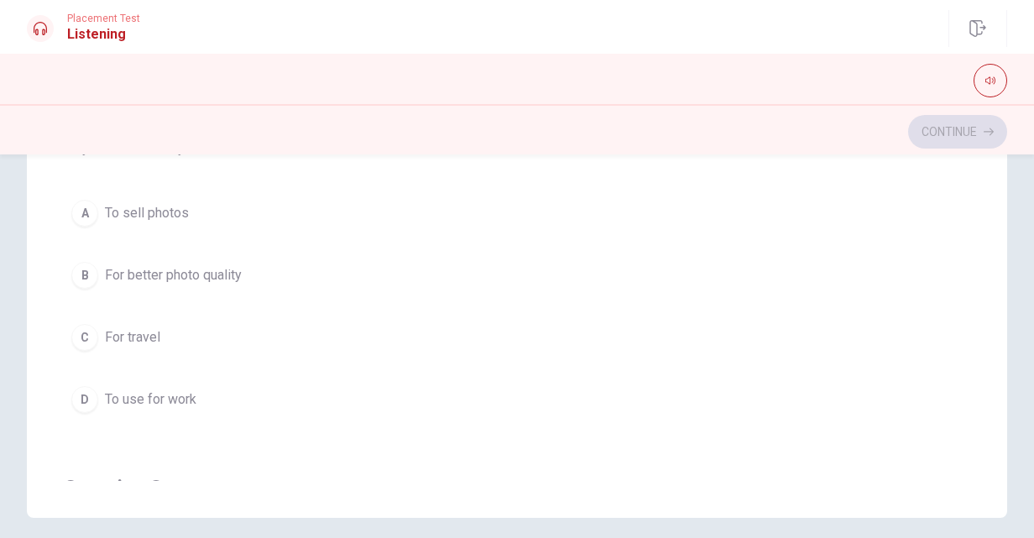
scroll to position [195, 0]
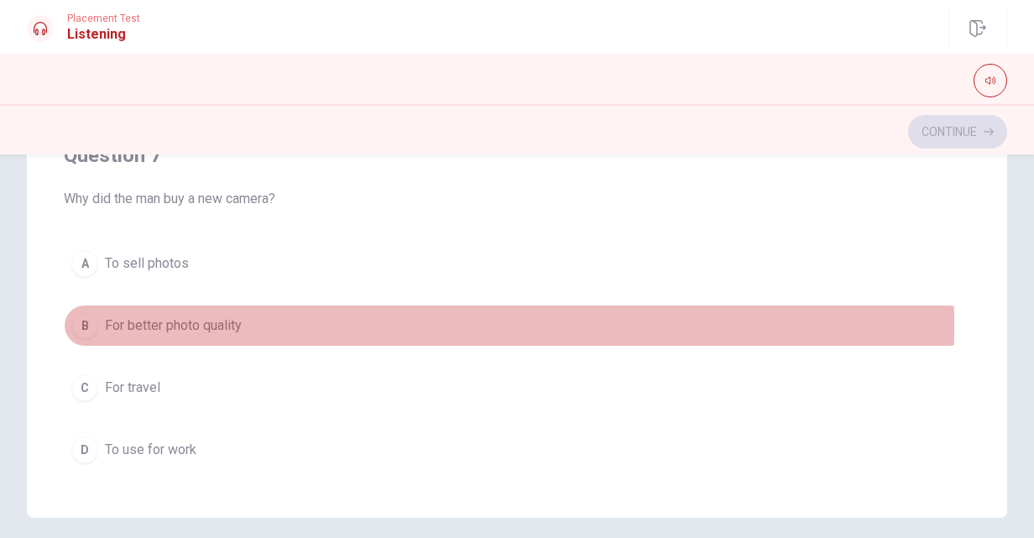
click at [91, 322] on div "B" at bounding box center [84, 325] width 27 height 27
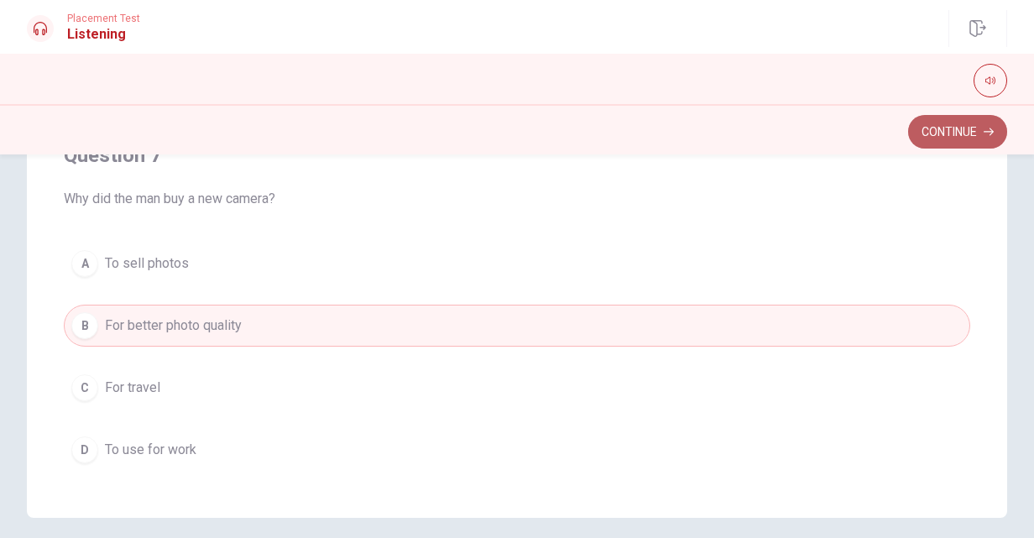
click at [966, 123] on button "Continue" at bounding box center [958, 132] width 99 height 34
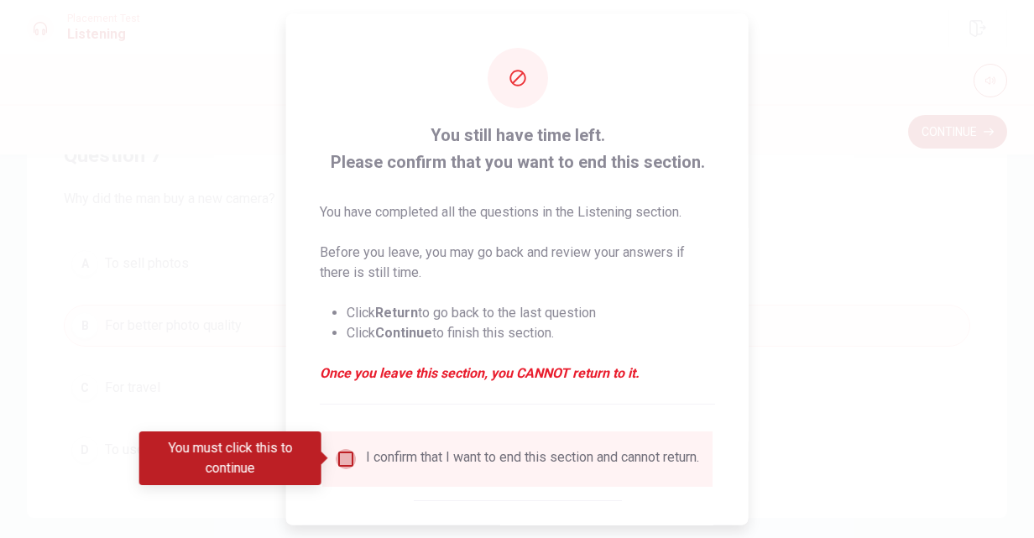
click at [344, 464] on input "You must click this to continue" at bounding box center [346, 458] width 20 height 20
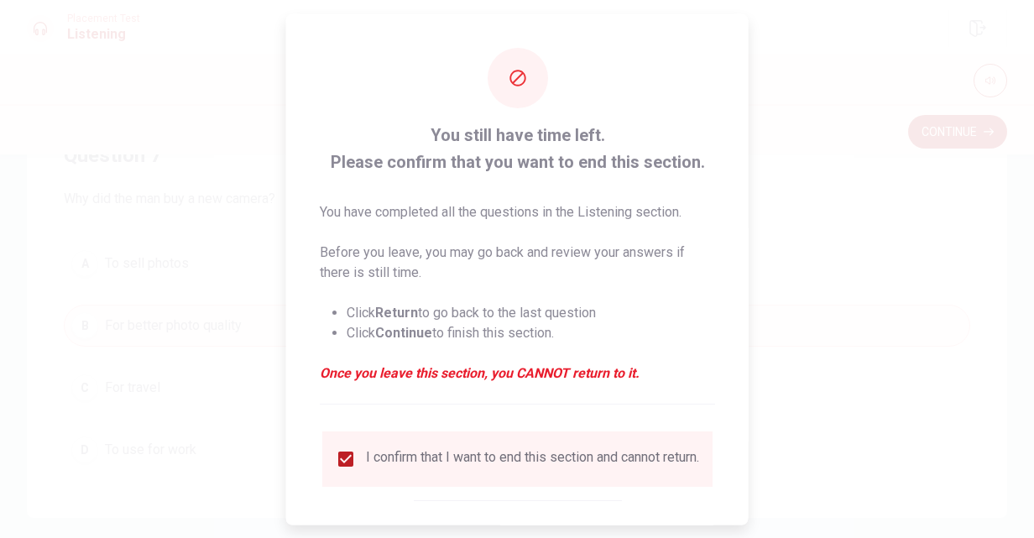
scroll to position [87, 0]
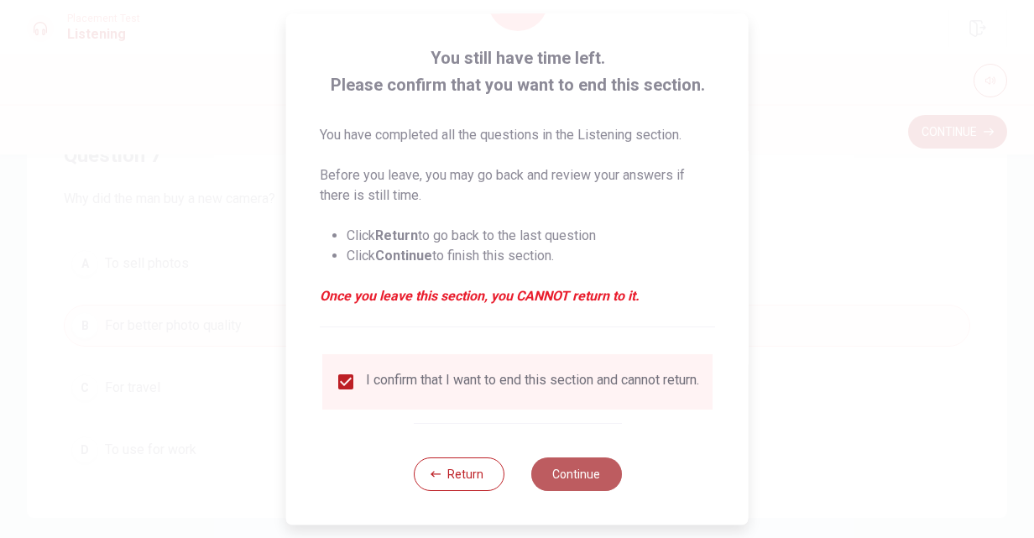
click at [554, 481] on button "Continue" at bounding box center [576, 475] width 91 height 34
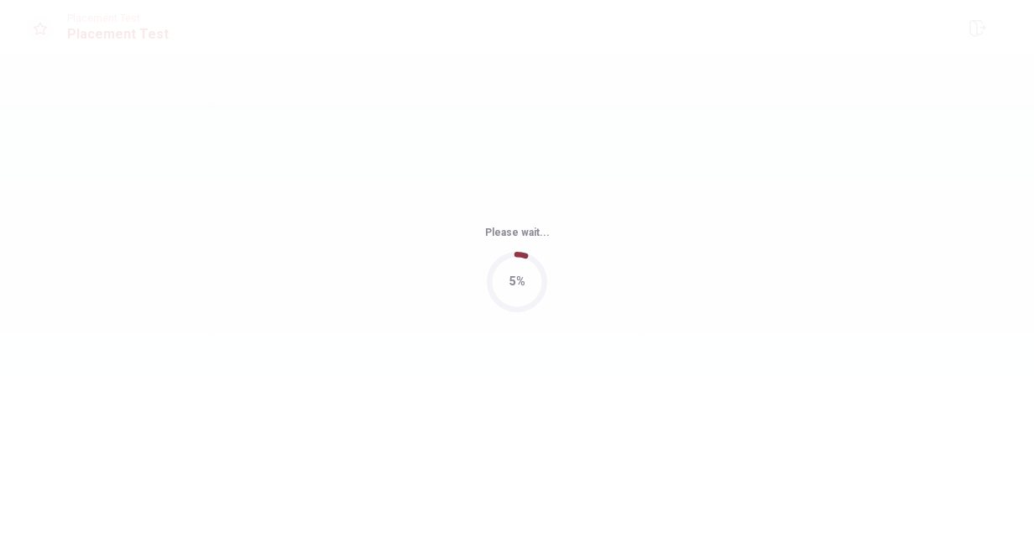
scroll to position [0, 0]
